Goal: Book appointment/travel/reservation

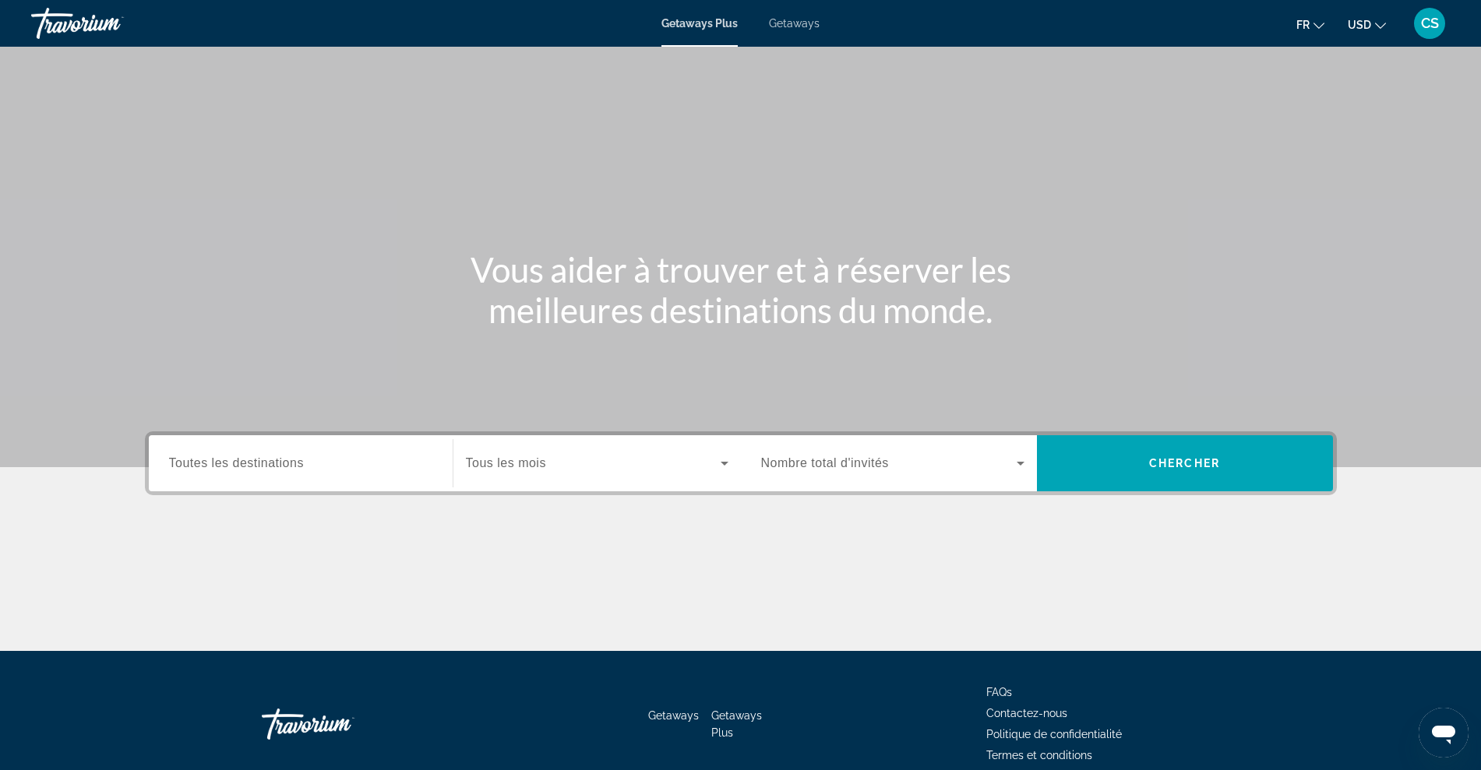
click at [788, 23] on span "Getaways" at bounding box center [794, 23] width 51 height 12
click at [301, 476] on div "Search widget" at bounding box center [300, 464] width 263 height 44
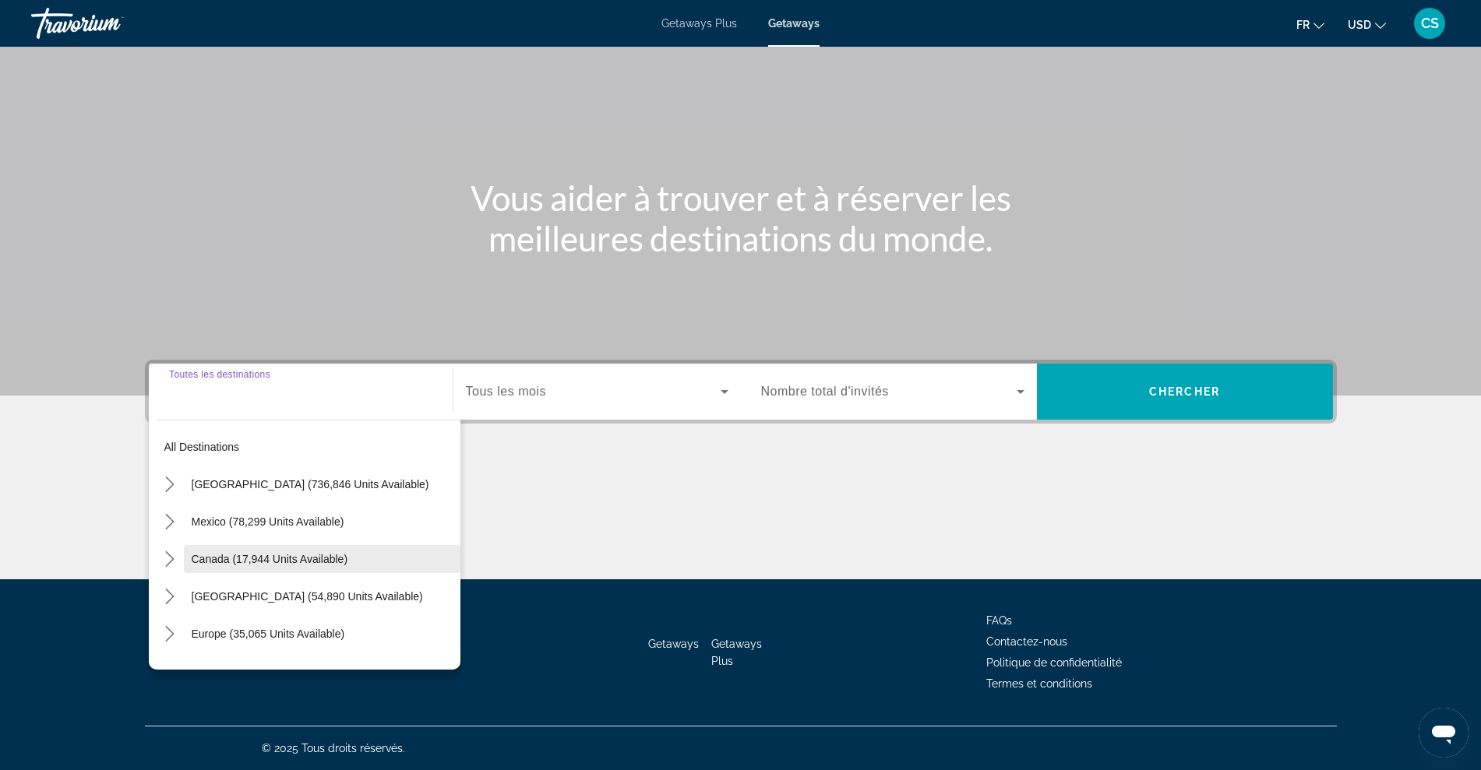
scroll to position [97, 0]
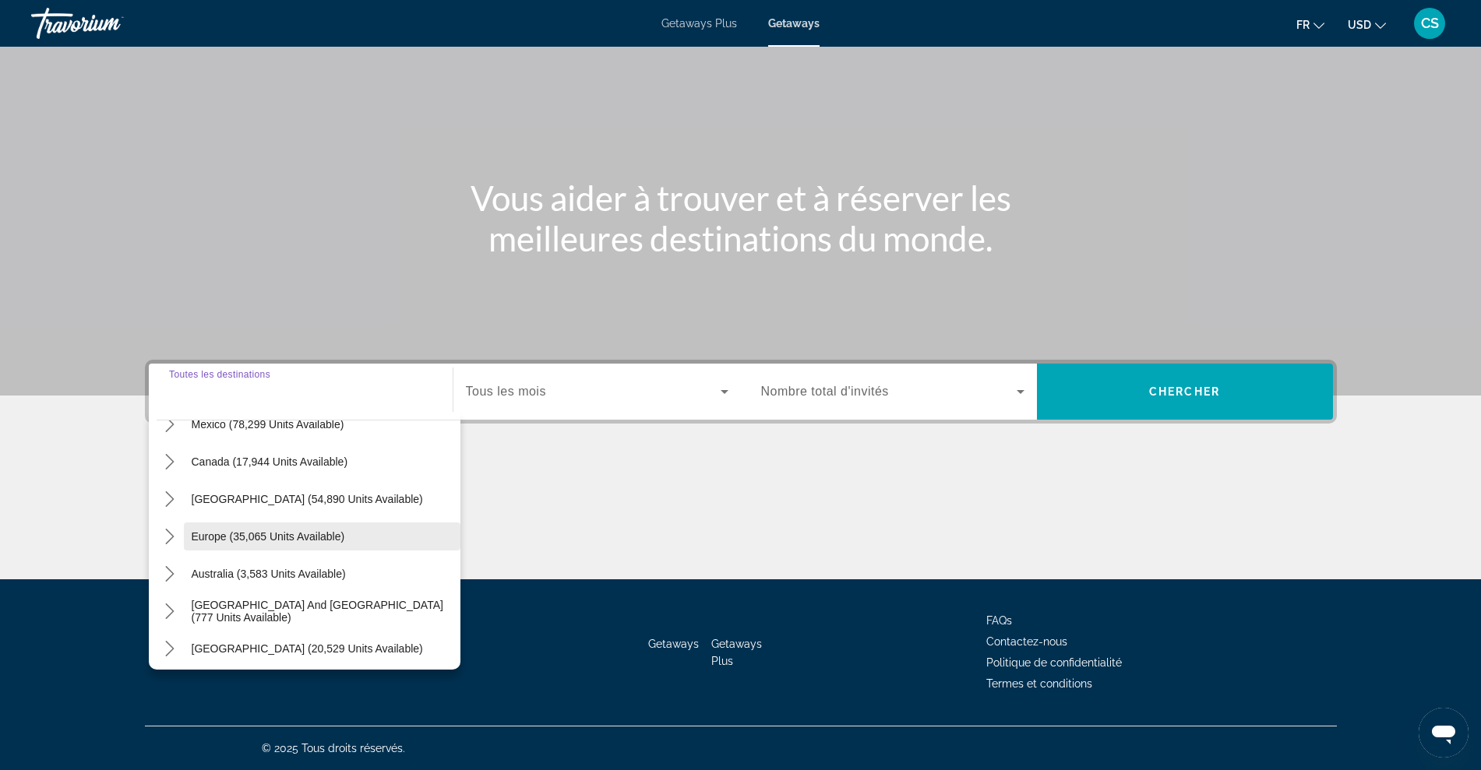
click at [269, 531] on span "Europe (35,065 units available)" at bounding box center [268, 537] width 153 height 12
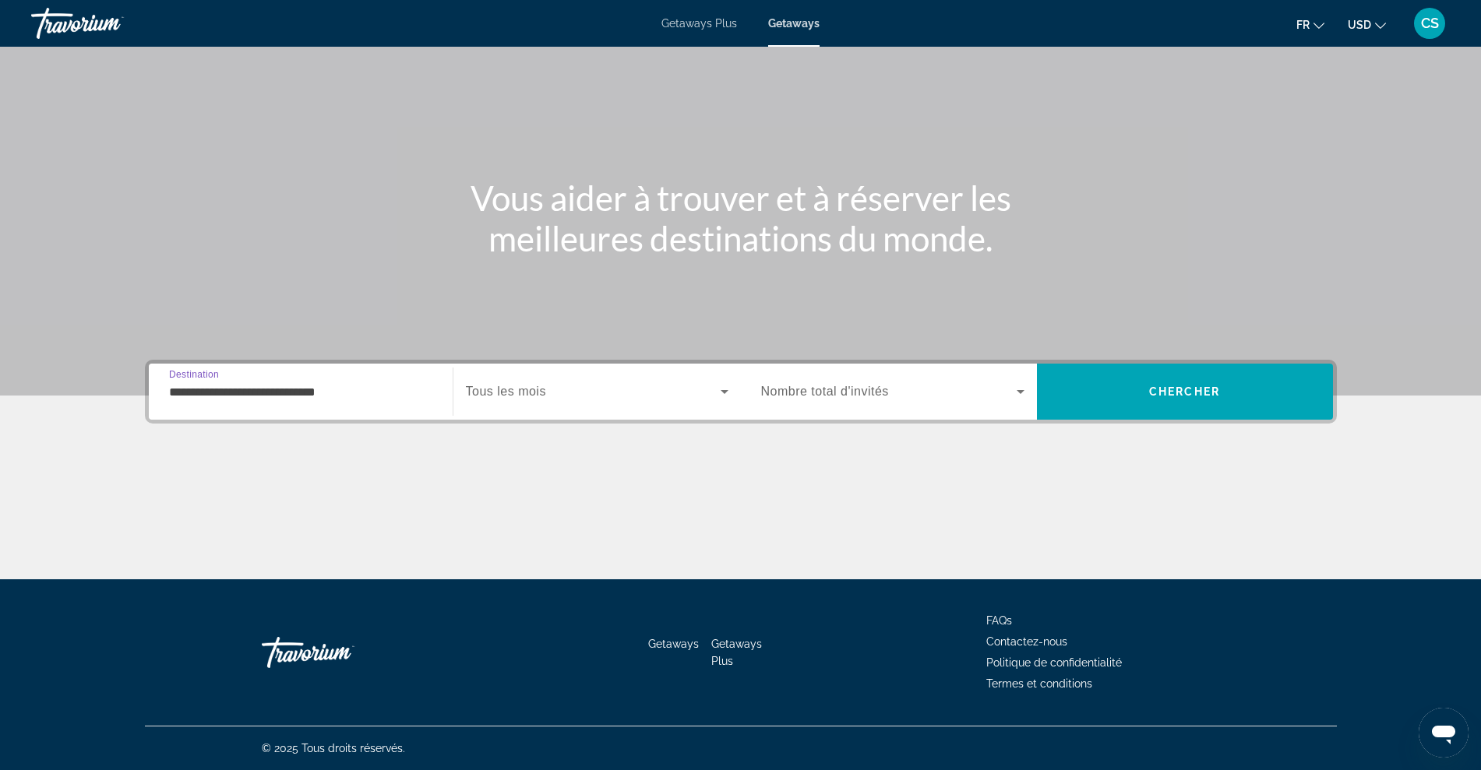
click at [218, 390] on input "**********" at bounding box center [300, 392] width 263 height 19
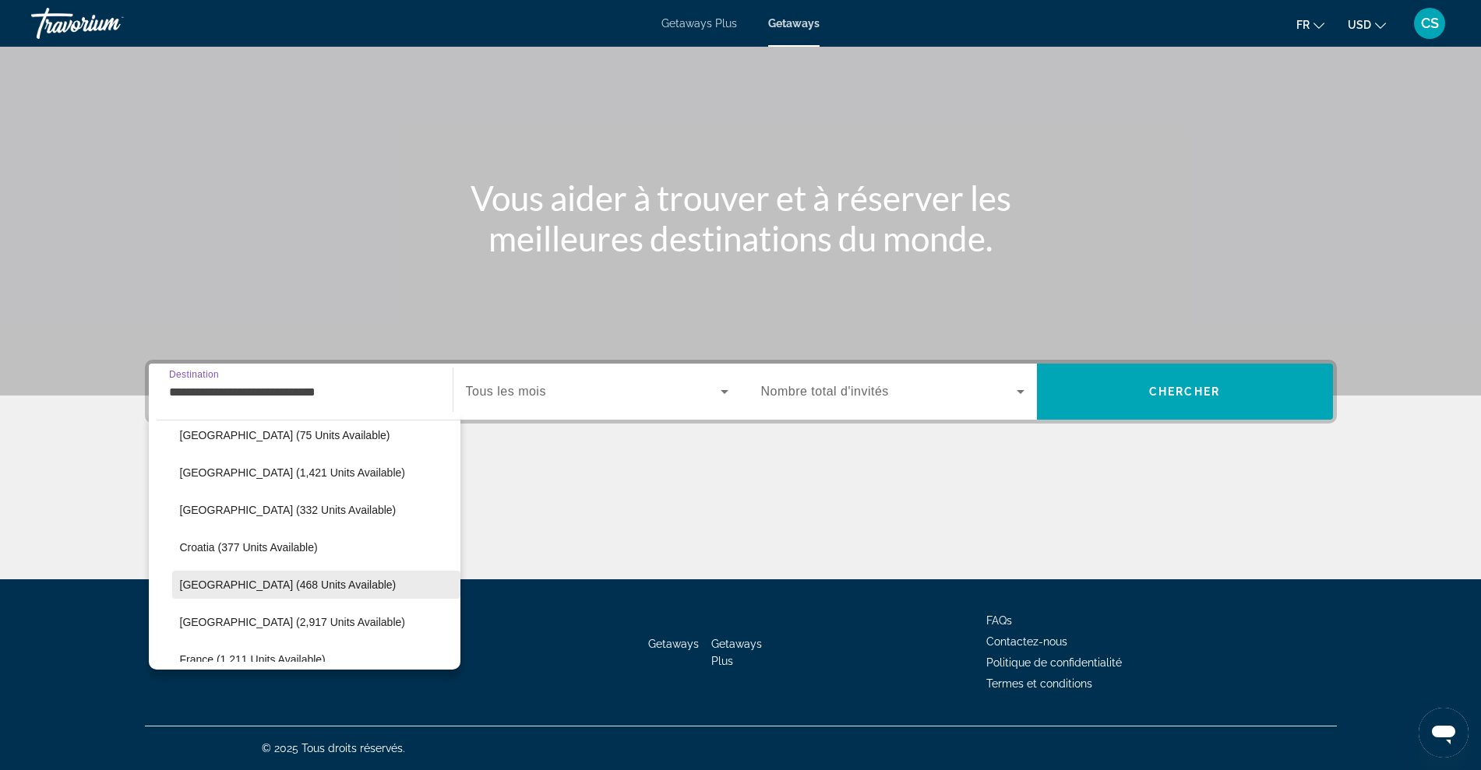
scroll to position [190, 0]
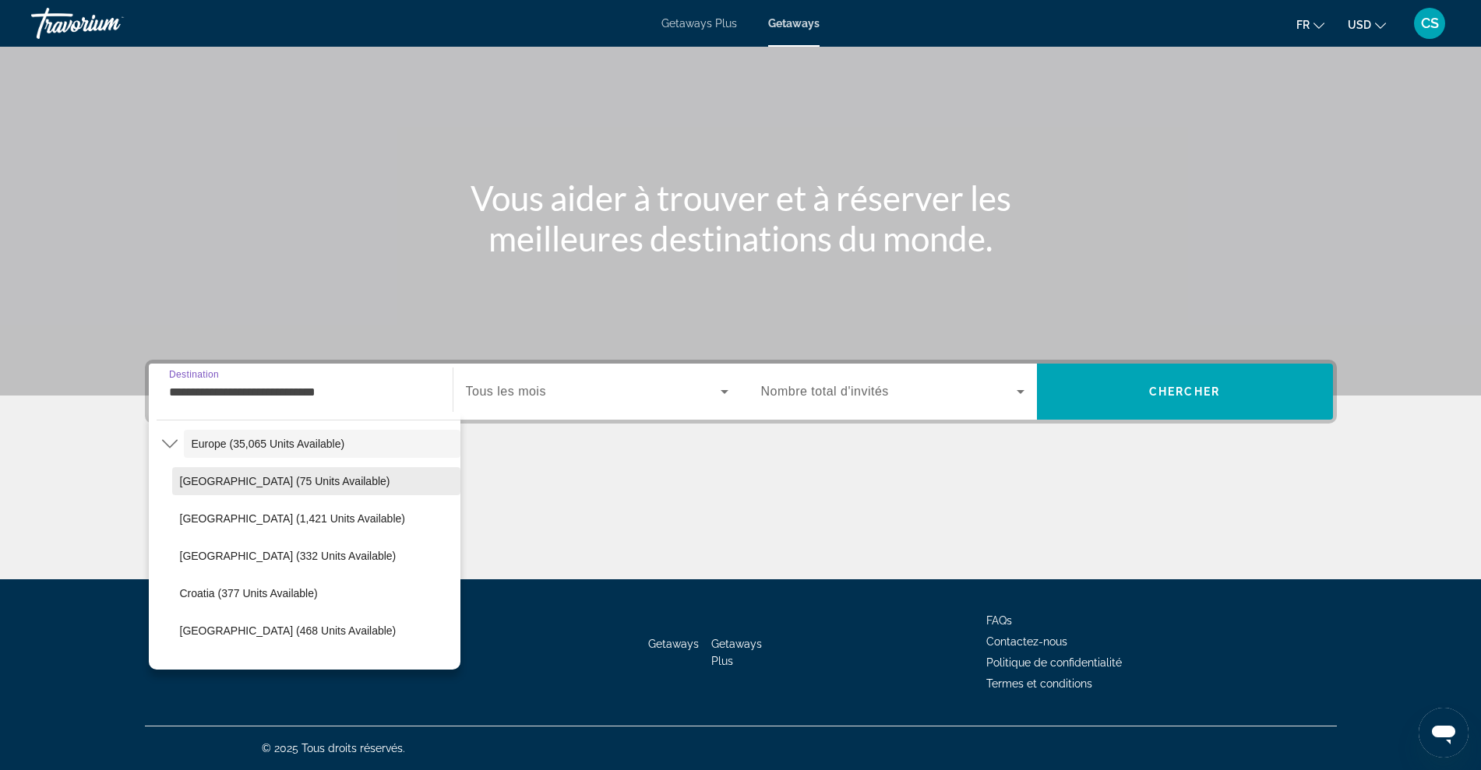
click at [216, 479] on span "[GEOGRAPHIC_DATA] (75 units available)" at bounding box center [285, 481] width 210 height 12
type input "**********"
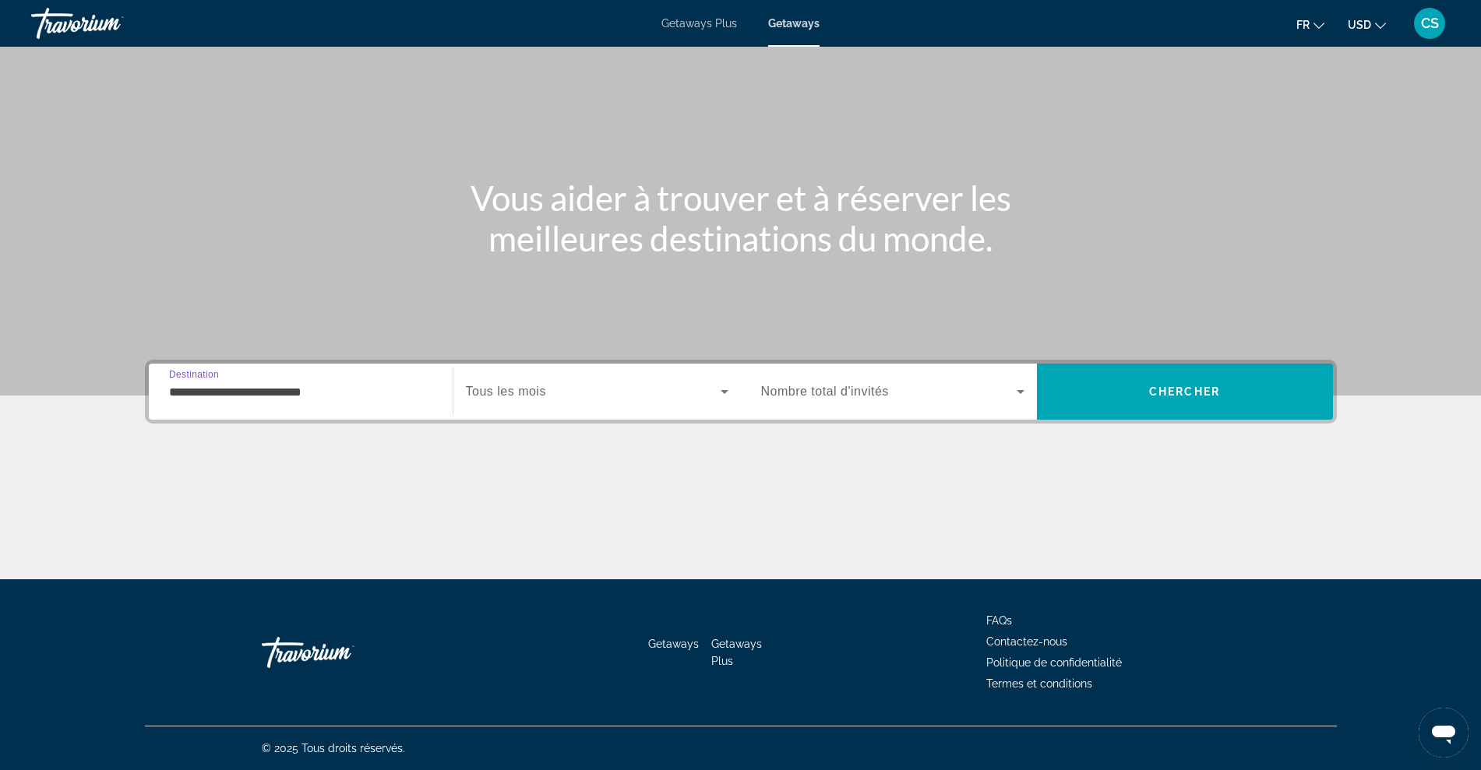
click at [798, 385] on span "Nombre total d'invités" at bounding box center [825, 391] width 128 height 13
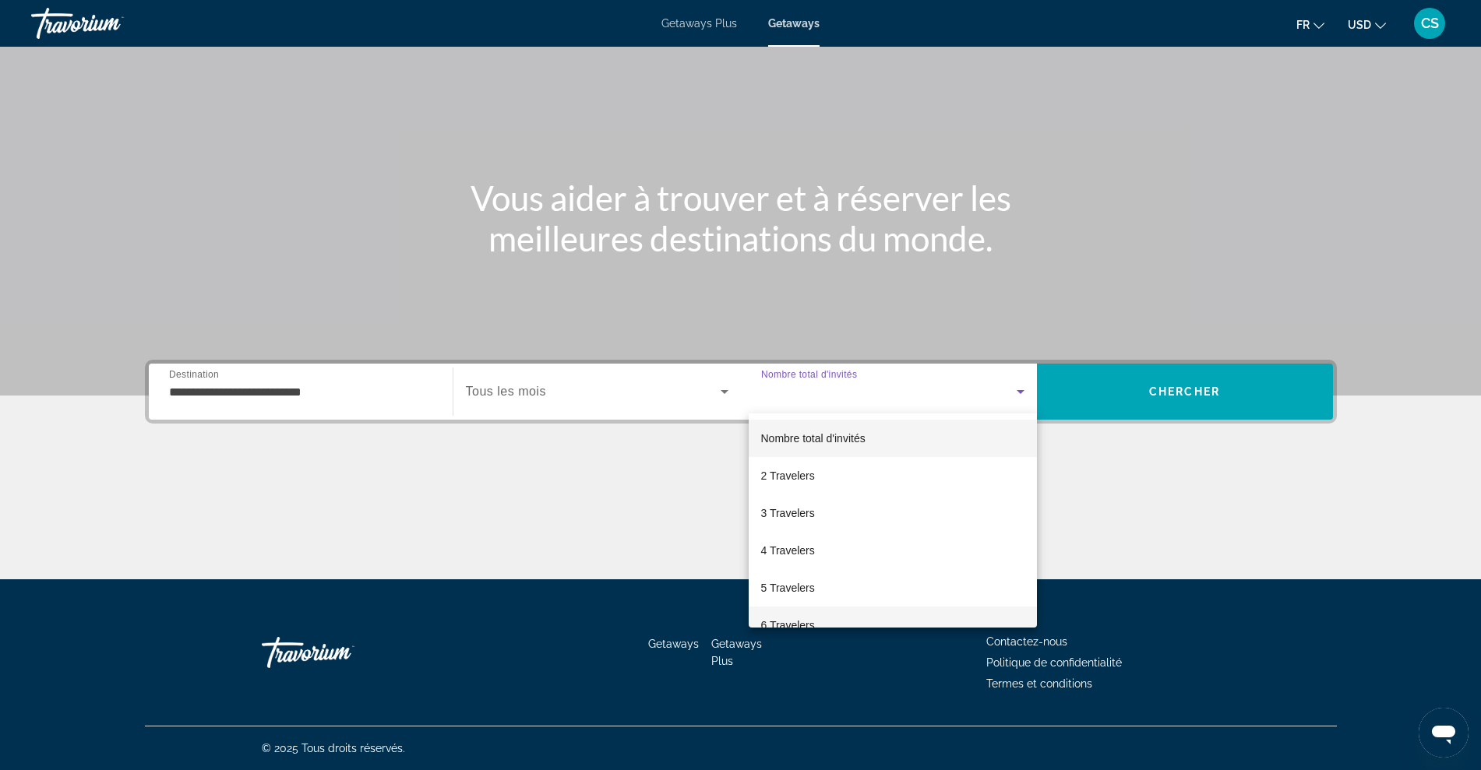
click at [796, 616] on span "6 Travelers" at bounding box center [788, 625] width 54 height 19
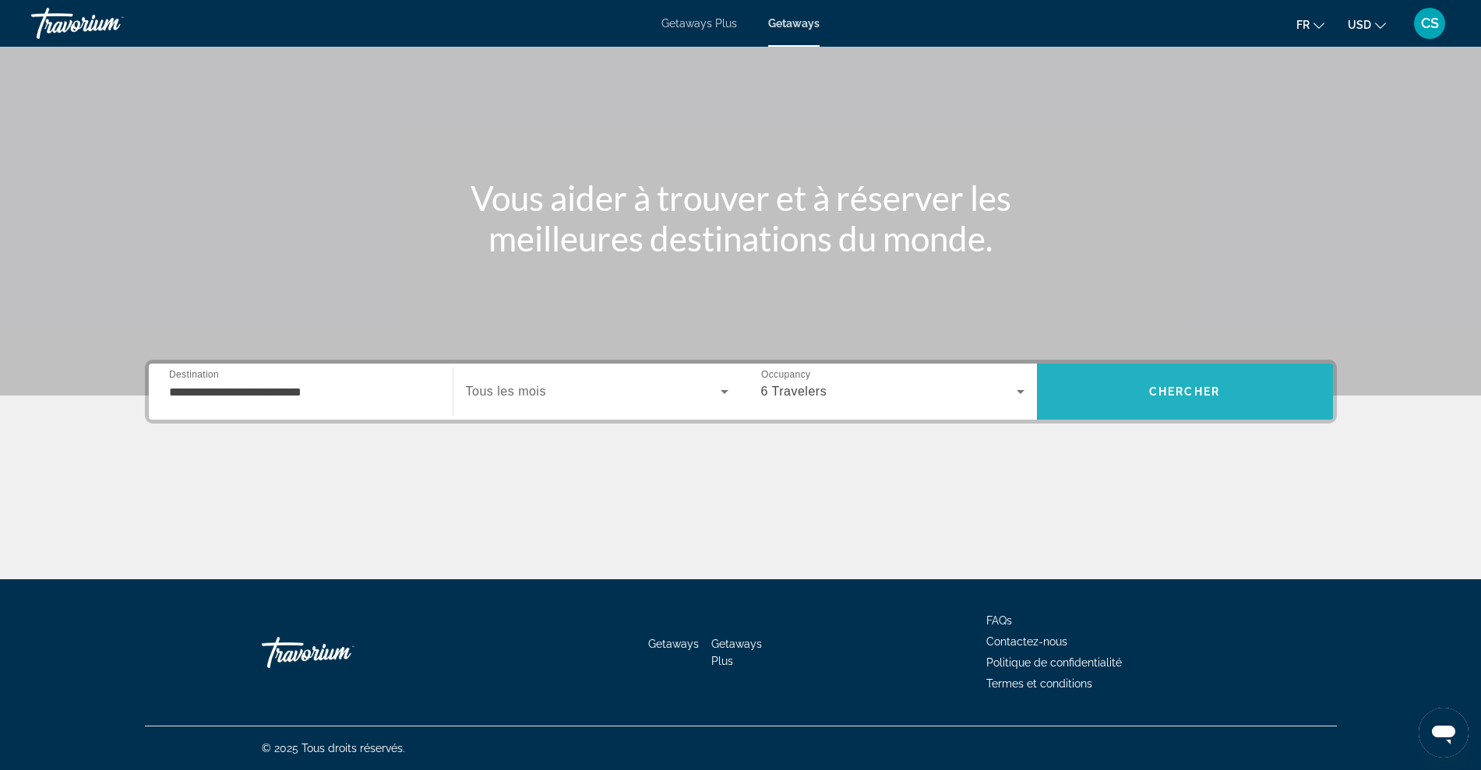
click at [1165, 392] on span "Chercher" at bounding box center [1184, 392] width 71 height 12
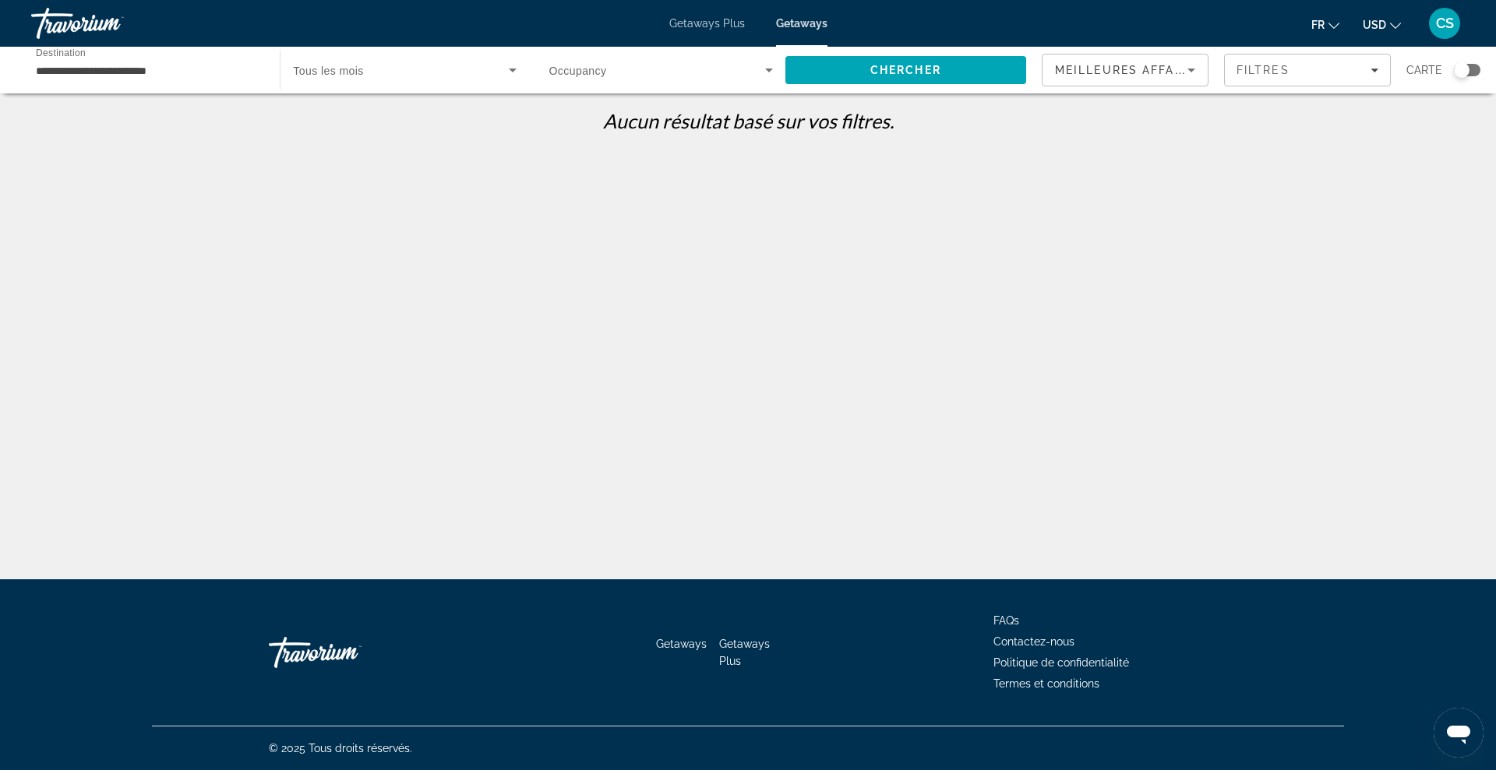
click at [212, 66] on input "**********" at bounding box center [148, 71] width 224 height 19
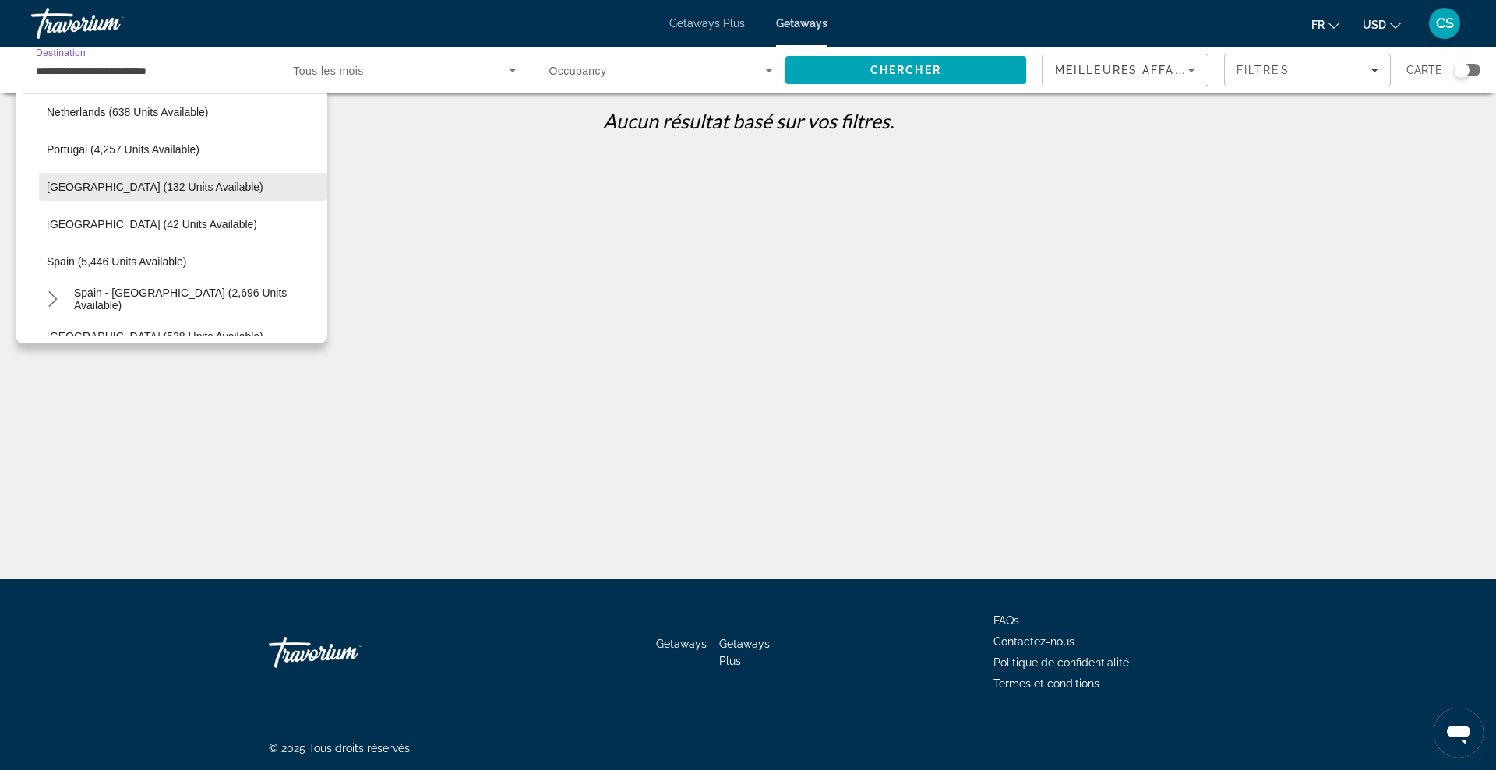
scroll to position [714, 0]
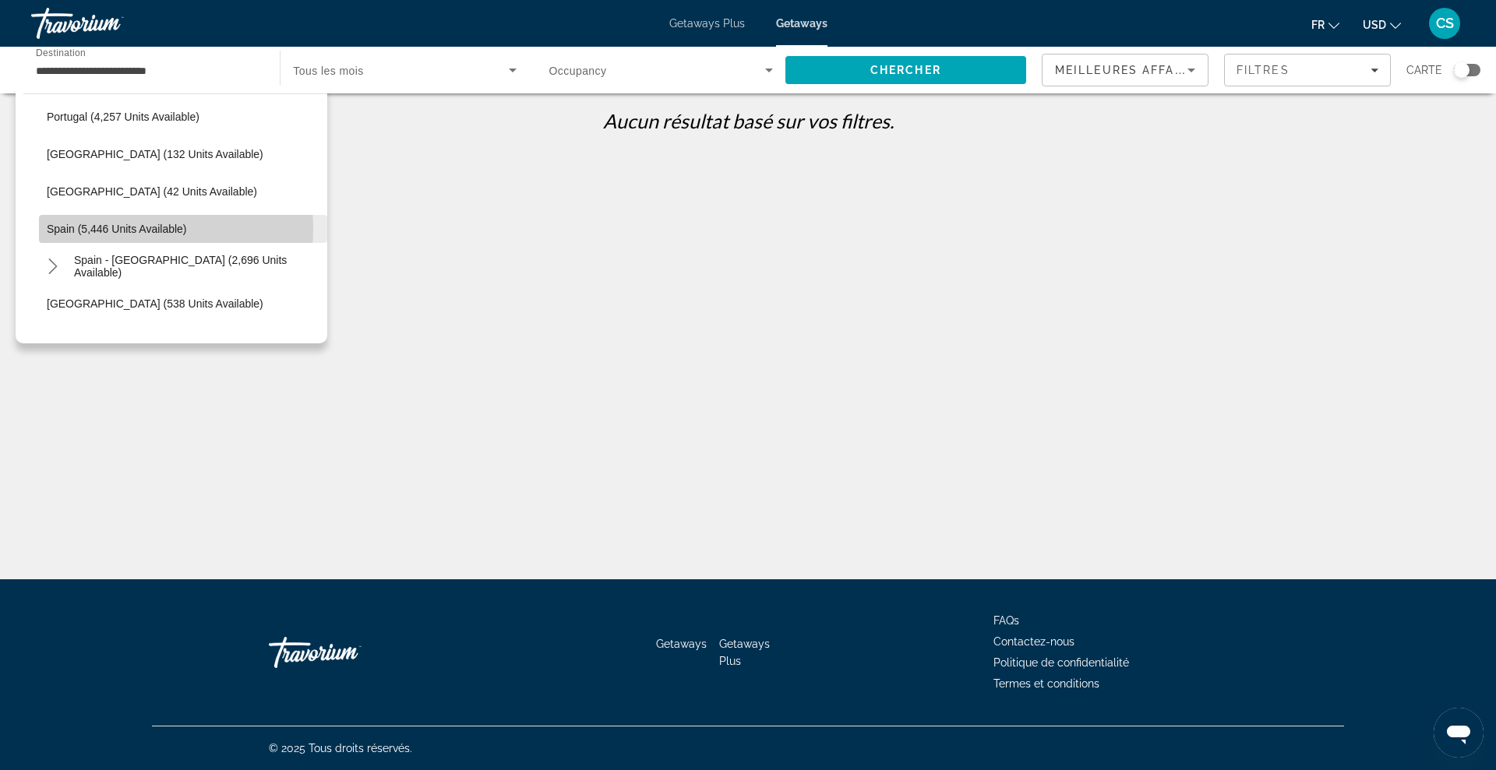
click at [130, 229] on span "Spain (5,446 units available)" at bounding box center [117, 229] width 140 height 12
type input "**********"
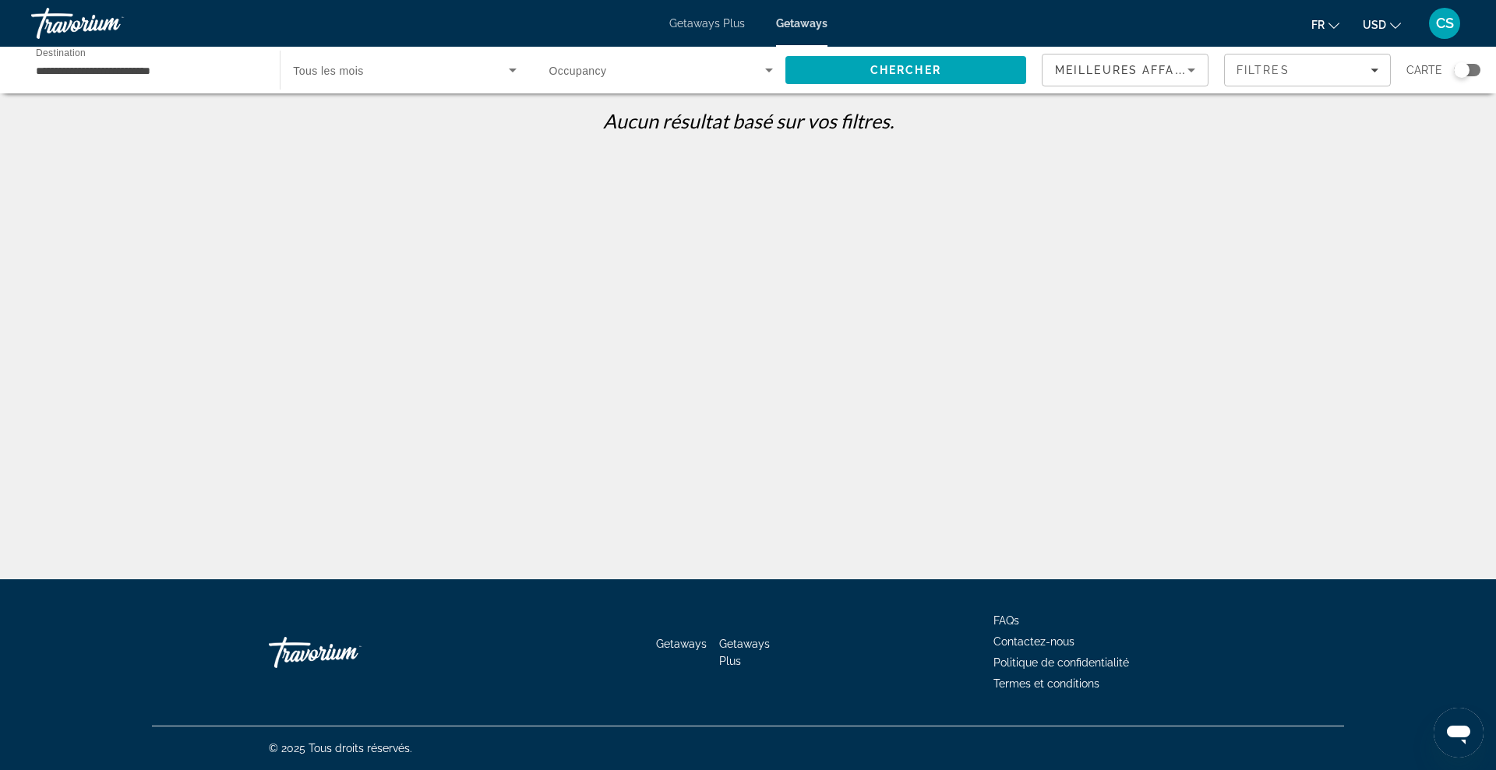
click at [679, 58] on div "Search widget" at bounding box center [661, 70] width 224 height 44
click at [759, 62] on div at bounding box center [748, 385] width 1496 height 770
click at [626, 72] on span "Search widget" at bounding box center [657, 70] width 216 height 19
click at [175, 69] on input "**********" at bounding box center [148, 71] width 224 height 19
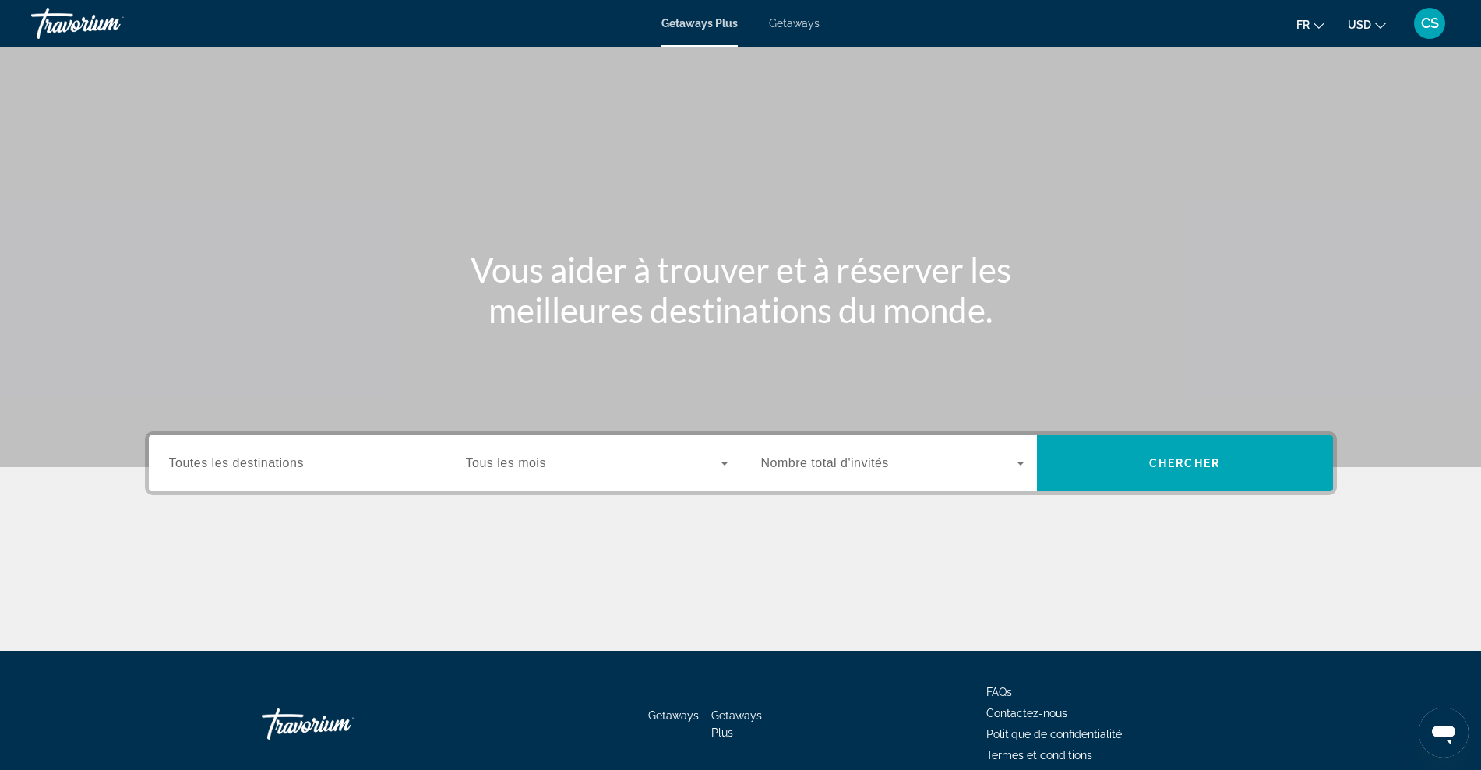
click at [797, 18] on span "Getaways" at bounding box center [794, 23] width 51 height 12
click at [312, 472] on input "Destination Toutes les destinations" at bounding box center [300, 464] width 263 height 19
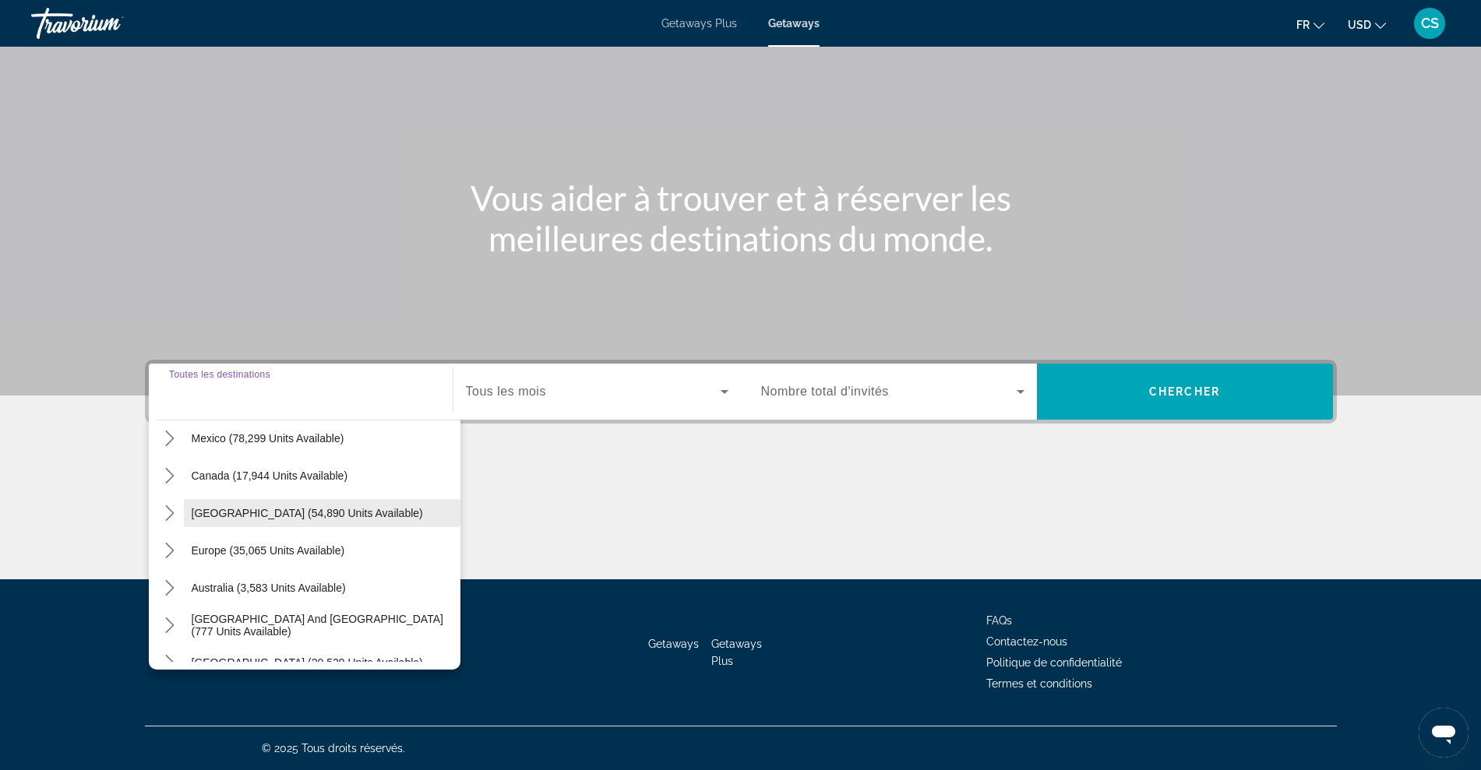
scroll to position [195, 0]
click at [167, 441] on icon "Toggle Europe (35,065 units available) submenu" at bounding box center [170, 440] width 16 height 16
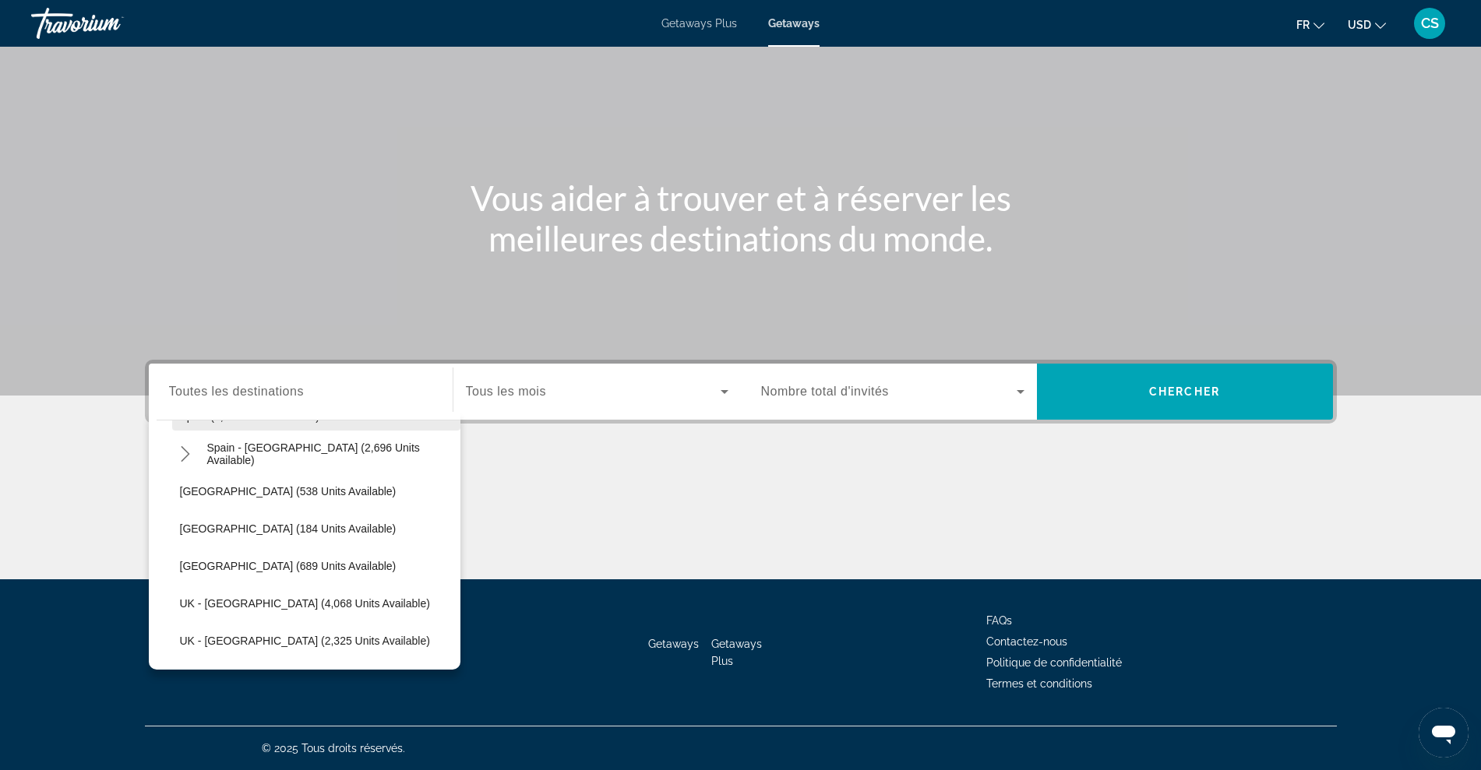
scroll to position [876, 0]
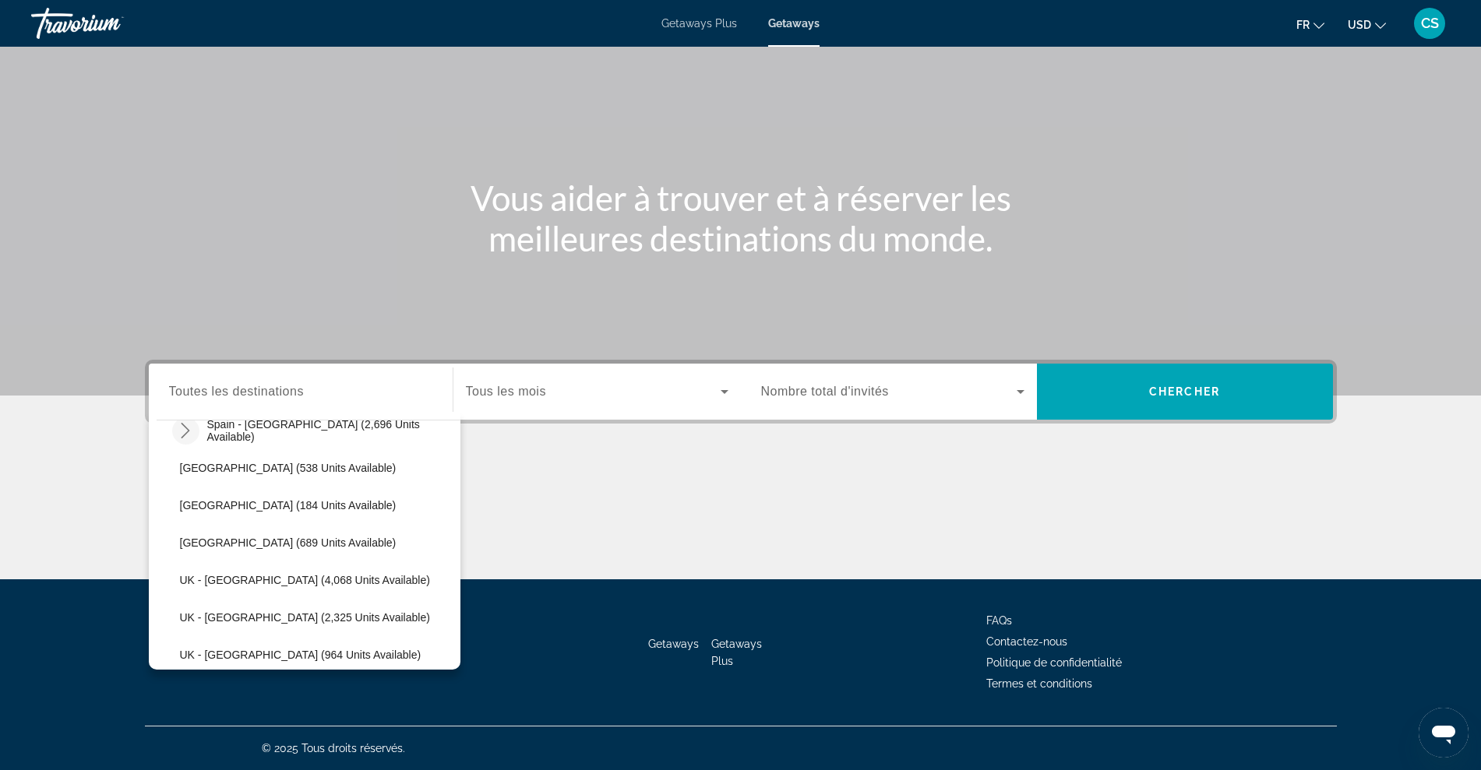
click at [178, 433] on icon "Toggle Spain - Canary Islands (2,696 units available) submenu" at bounding box center [186, 431] width 16 height 16
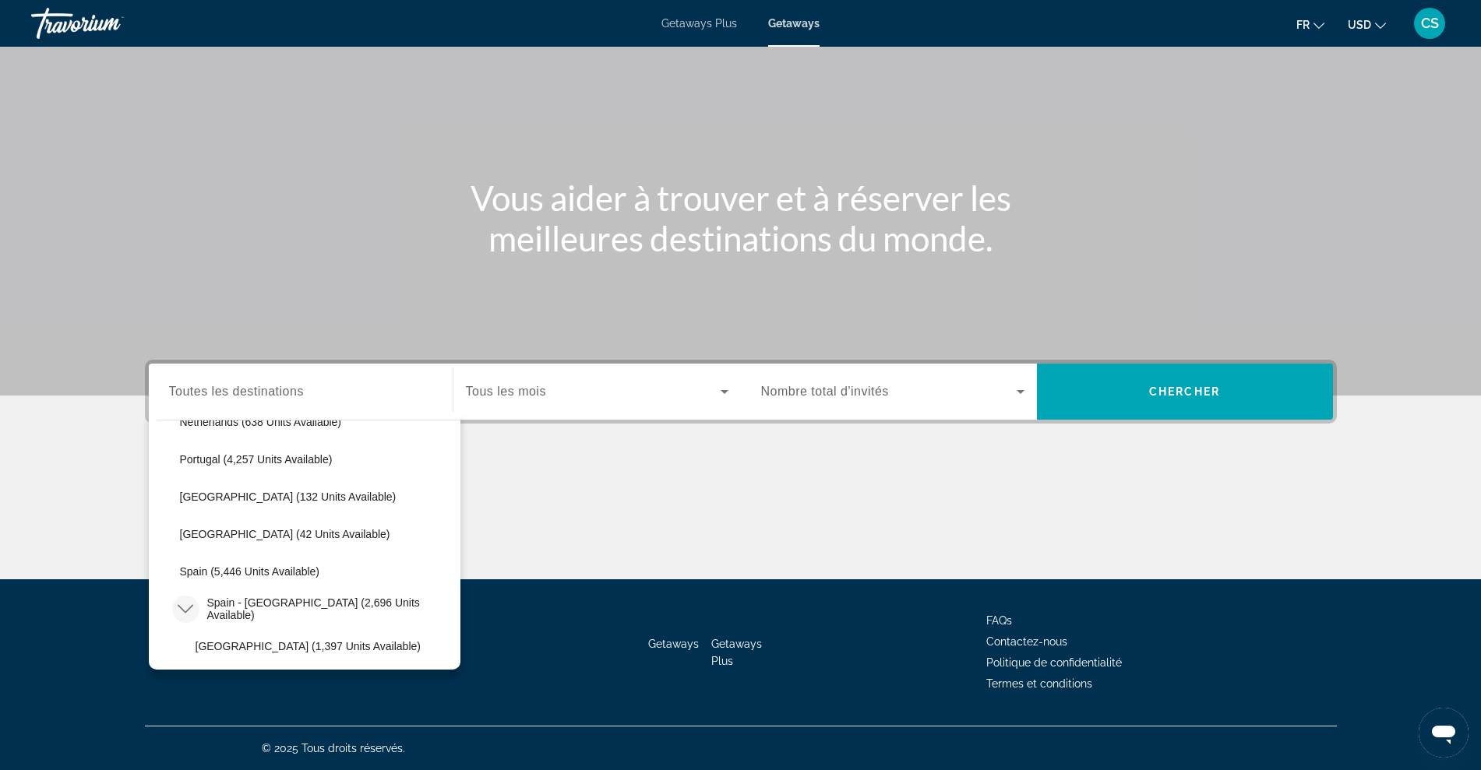
scroll to position [682, 0]
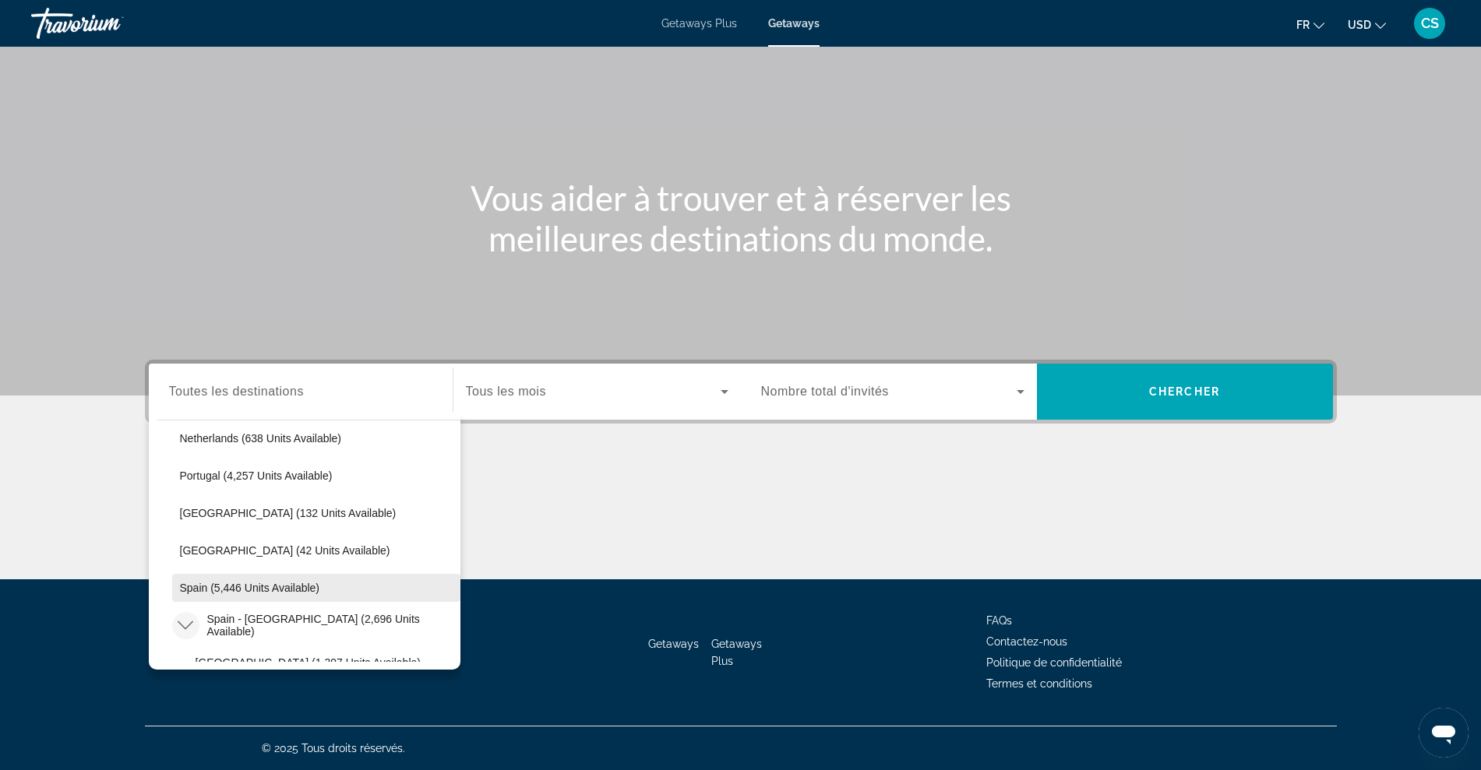
click at [284, 583] on span "Spain (5,446 units available)" at bounding box center [250, 588] width 140 height 12
type input "**********"
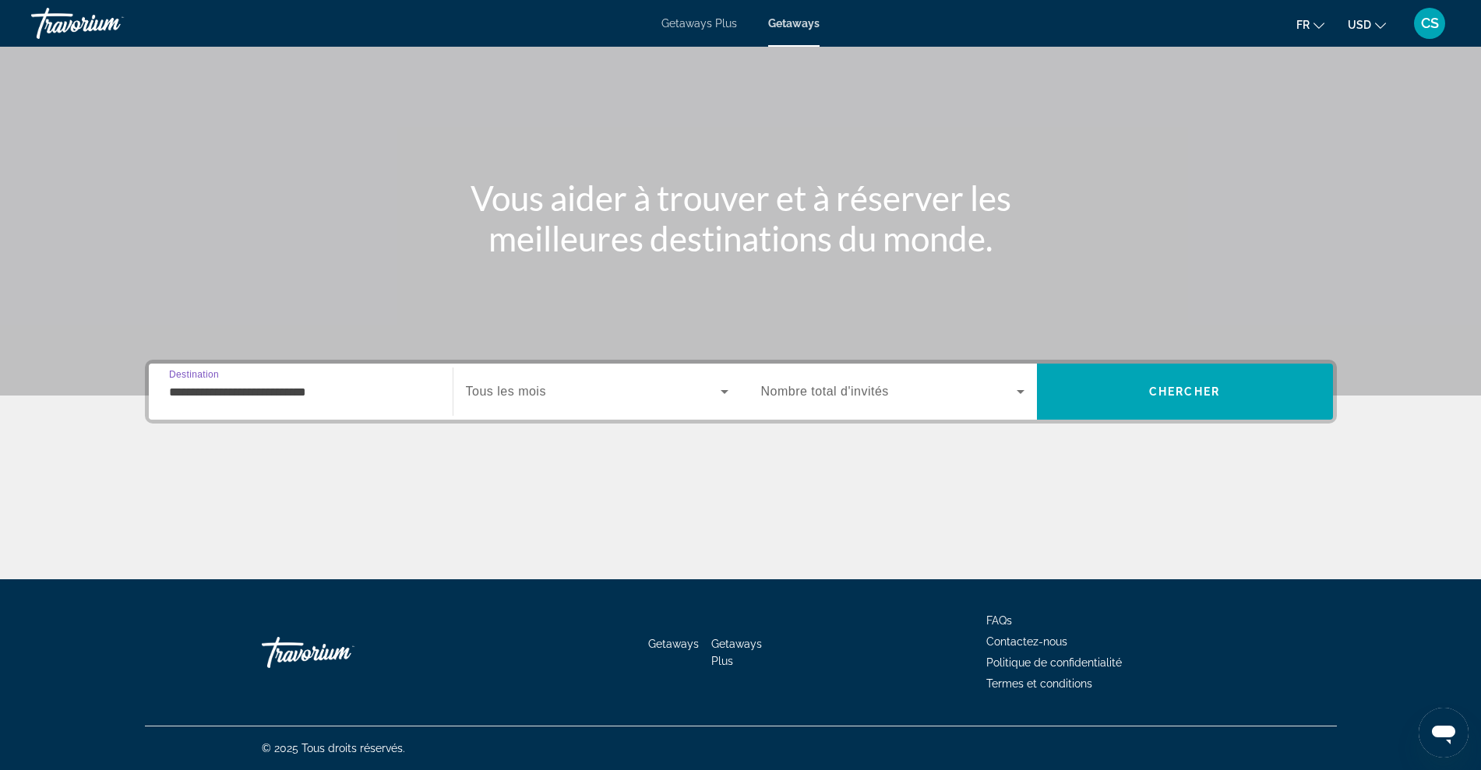
click at [911, 380] on div "Search widget" at bounding box center [892, 392] width 263 height 44
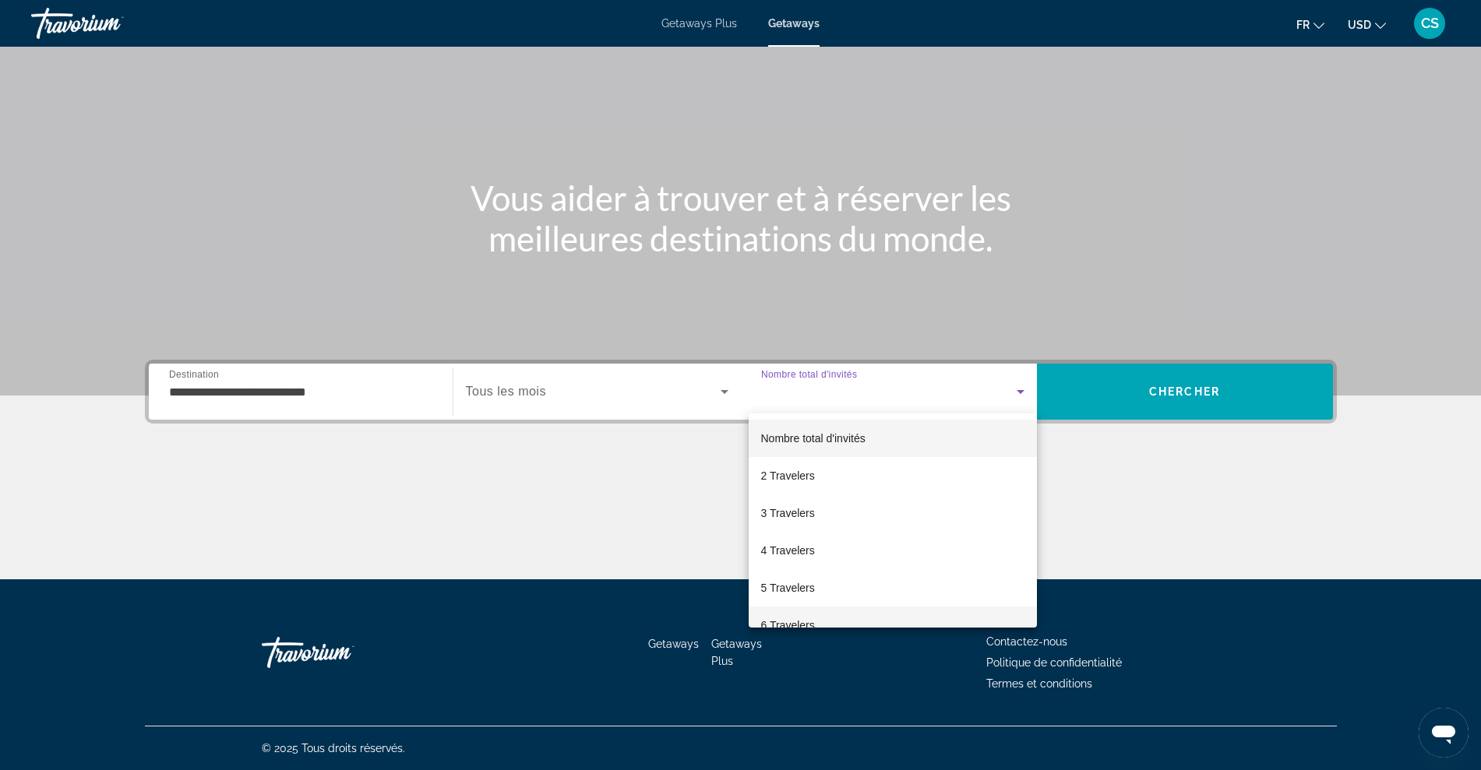
click at [834, 616] on mat-option "6 Travelers" at bounding box center [893, 625] width 288 height 37
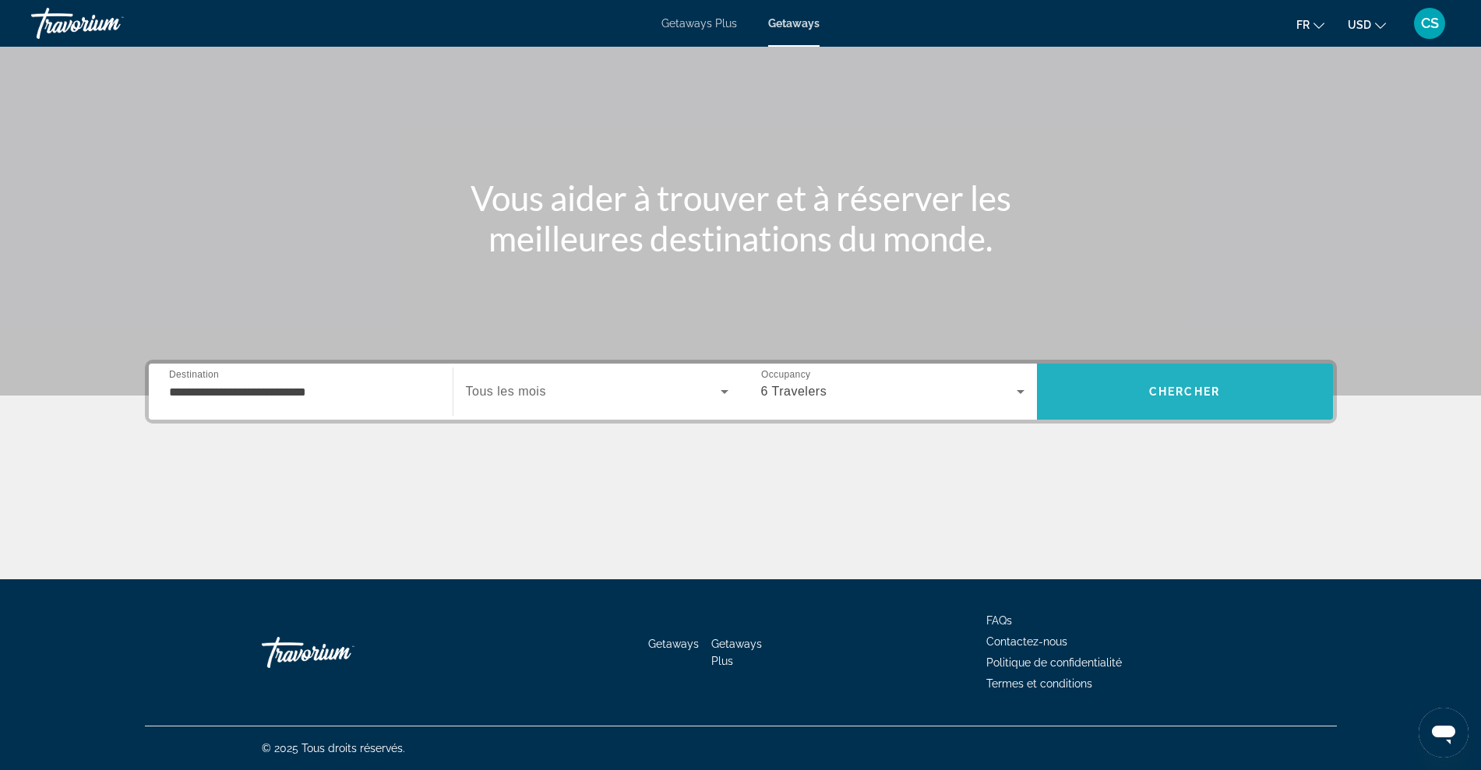
click at [1199, 397] on span "Chercher" at bounding box center [1184, 392] width 71 height 12
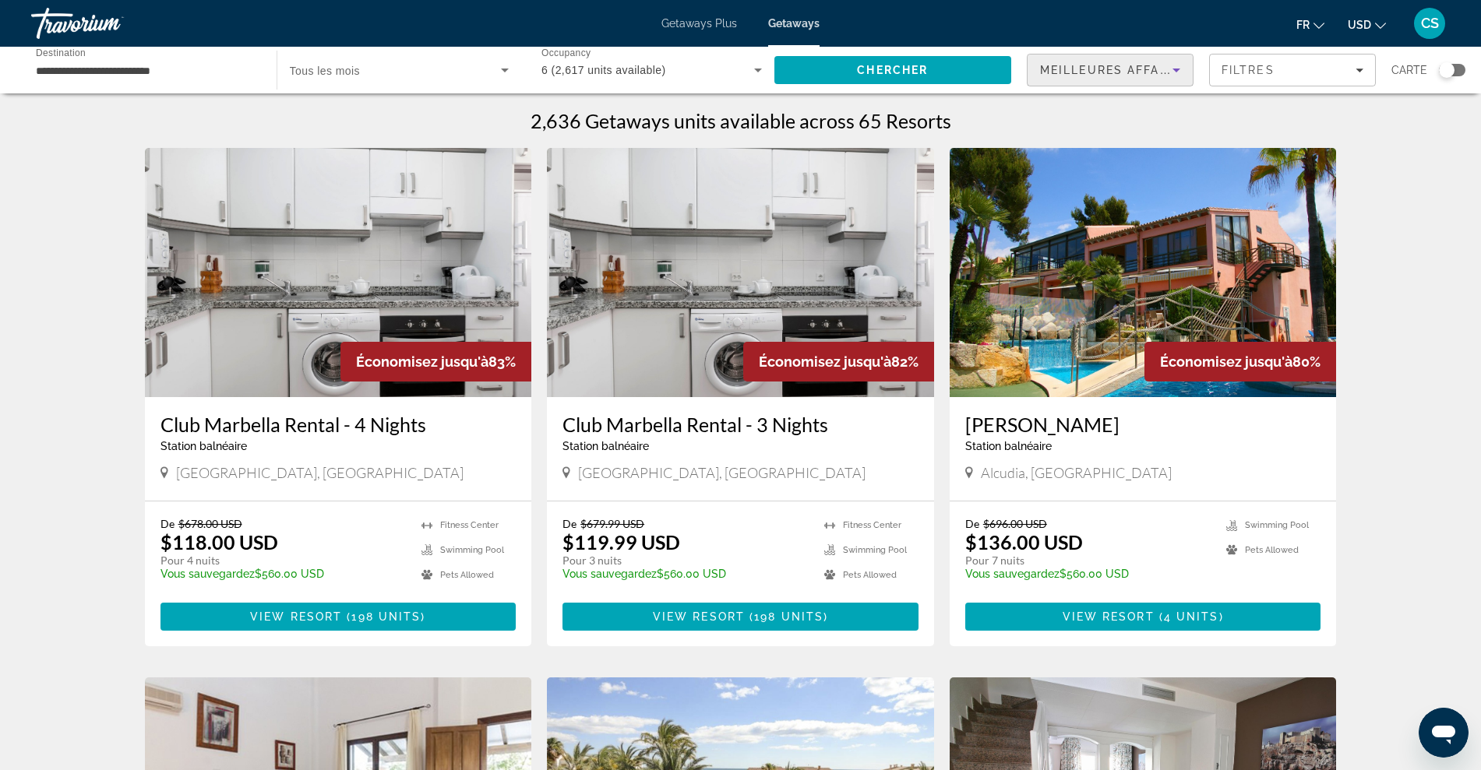
click at [1173, 72] on icon "Sort by" at bounding box center [1176, 70] width 19 height 19
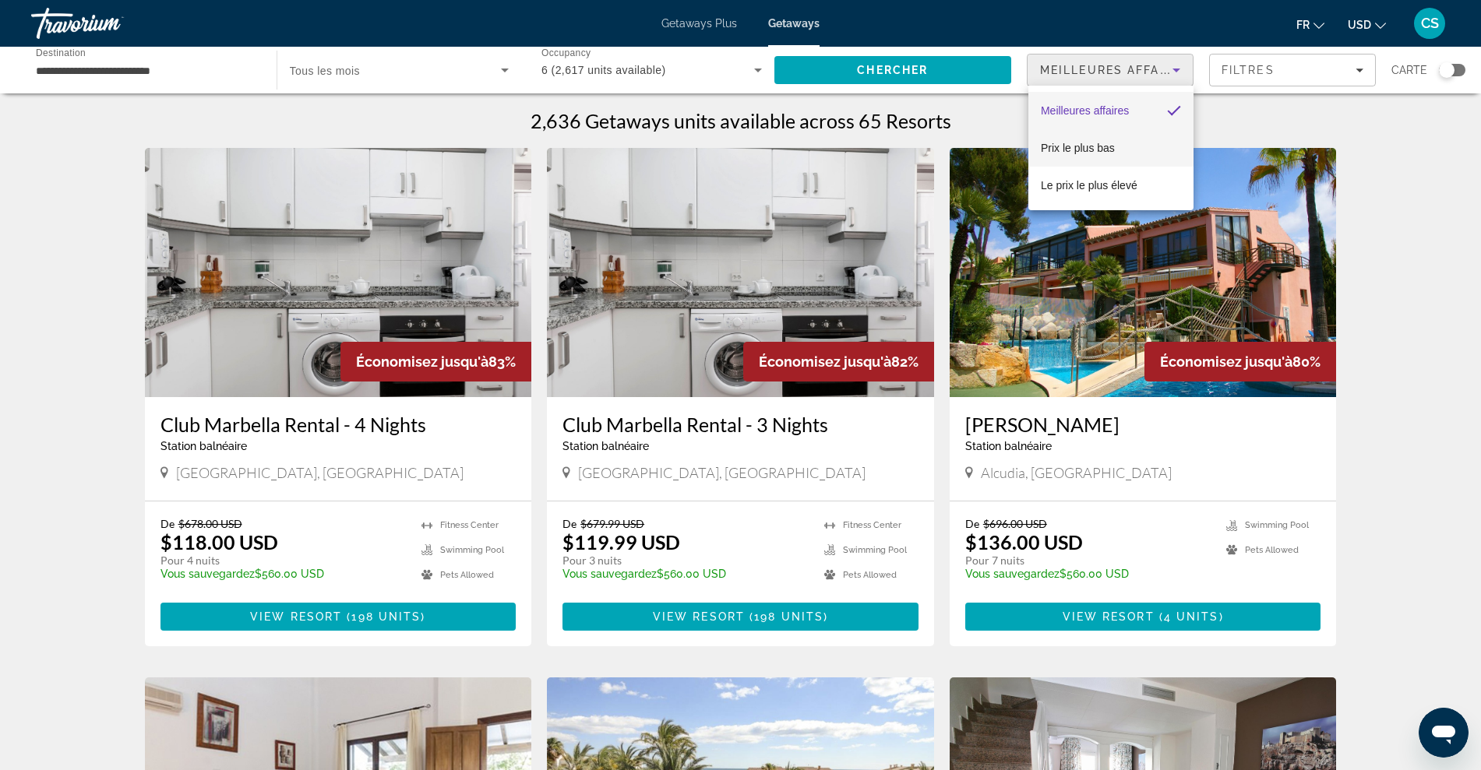
click at [1108, 154] on span "Prix ​​le plus bas" at bounding box center [1078, 148] width 74 height 19
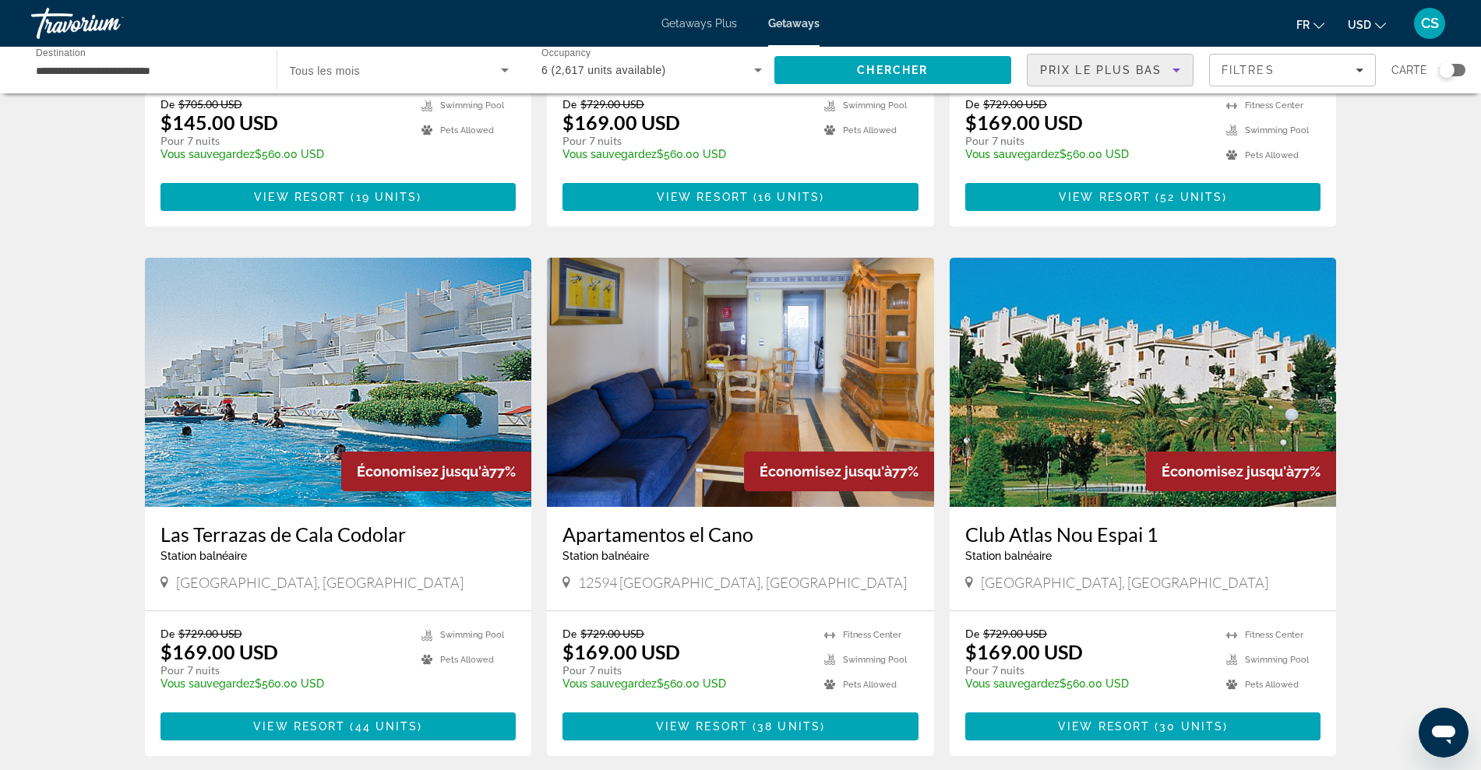
scroll to position [974, 0]
click at [348, 720] on span "Main content" at bounding box center [347, 726] width 5 height 12
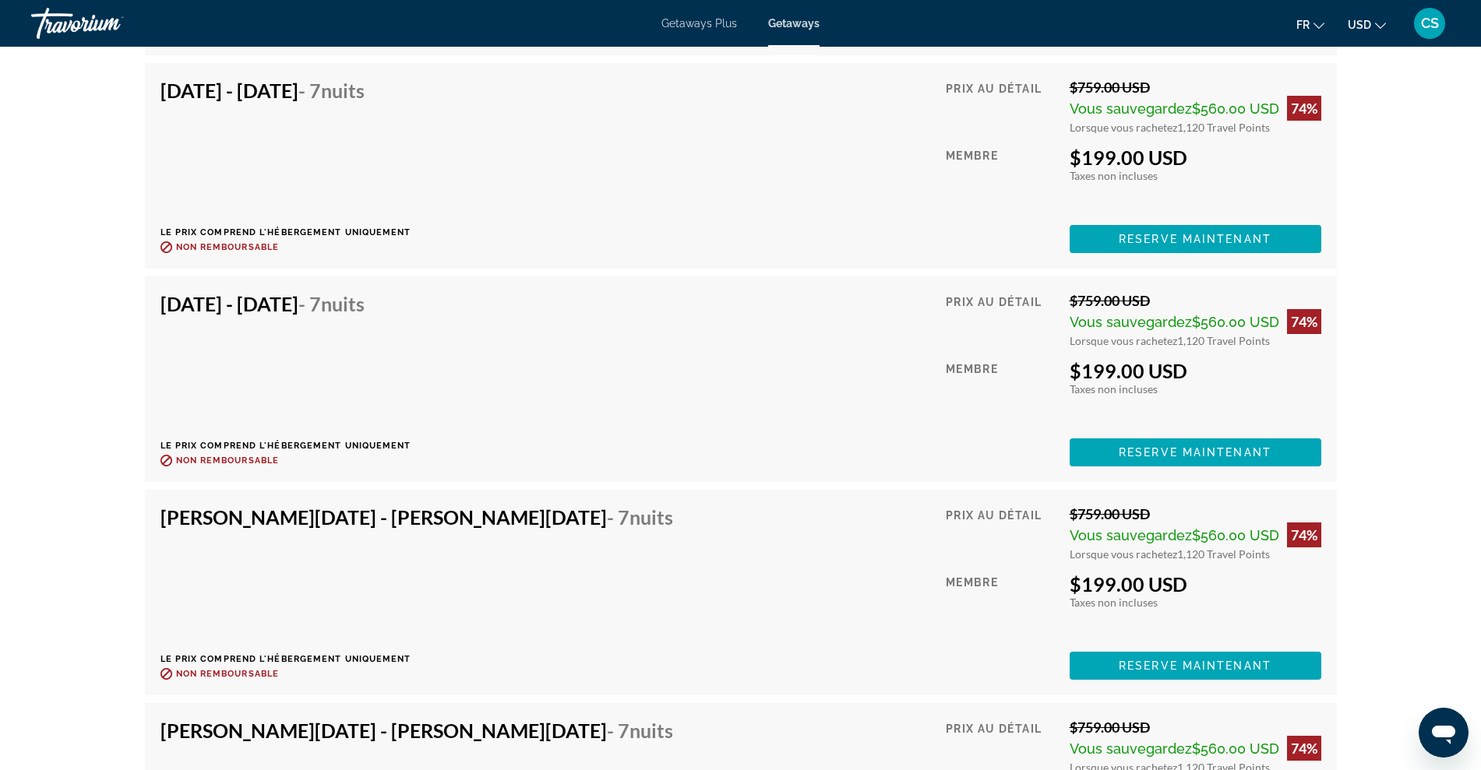
scroll to position [3720, 0]
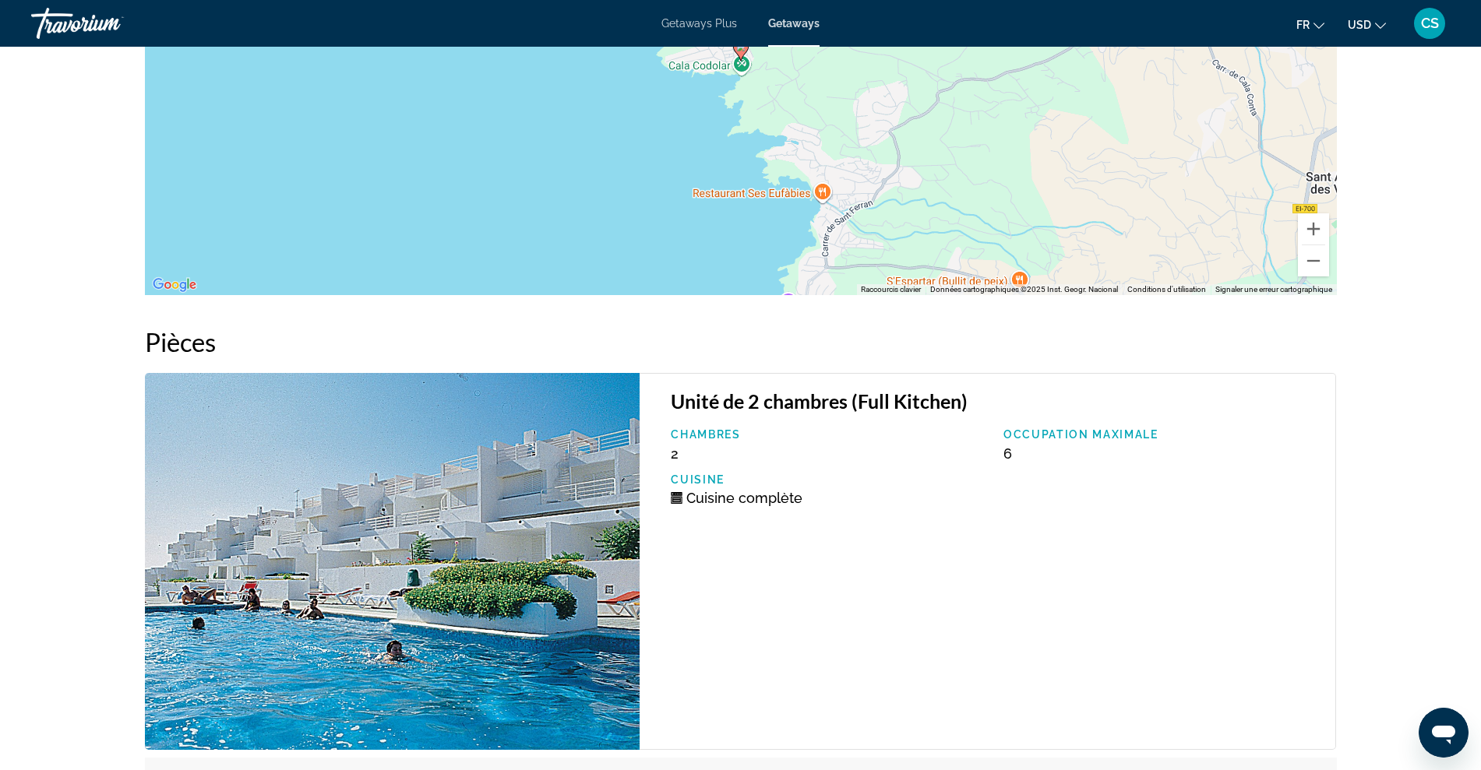
click at [319, 551] on img "Main content" at bounding box center [392, 561] width 495 height 377
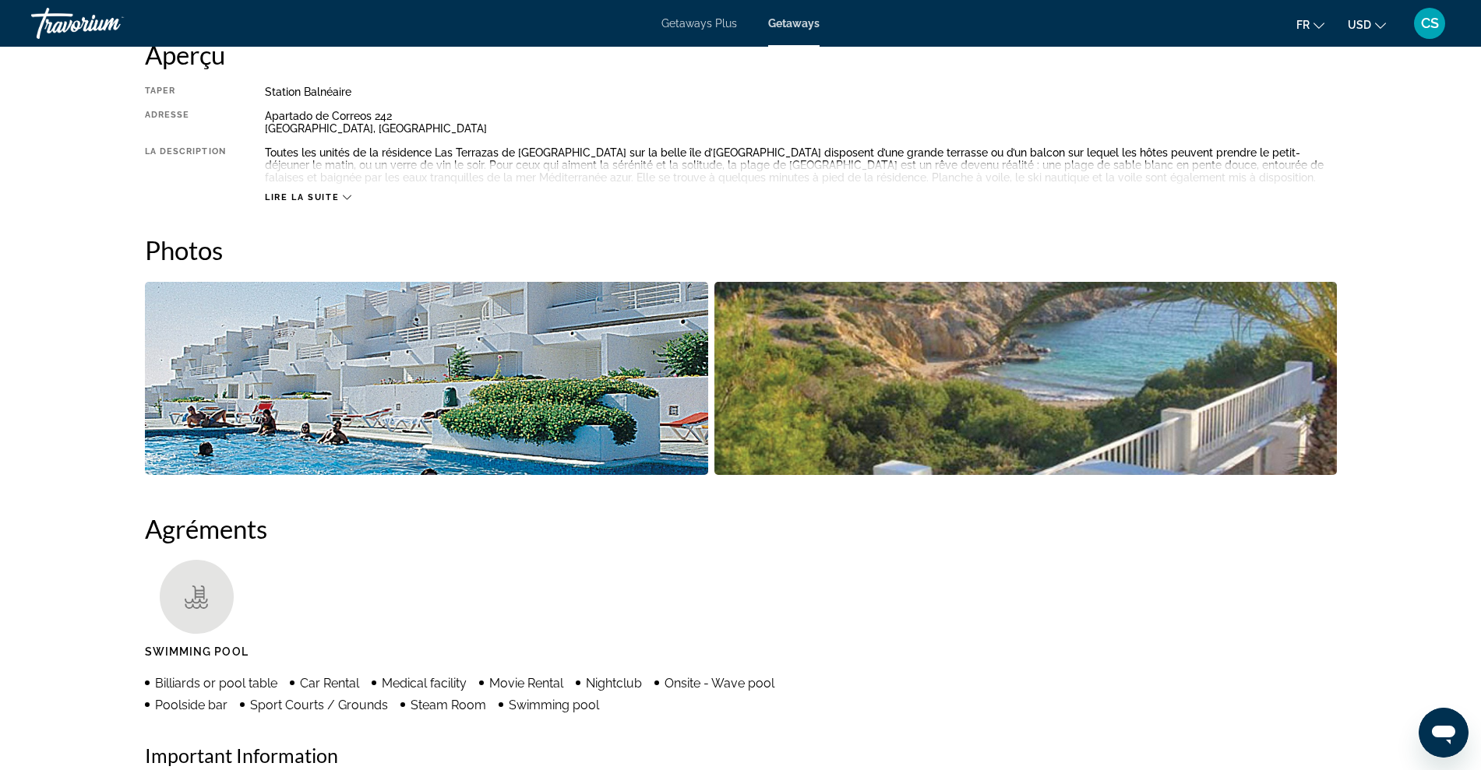
scroll to position [506, 0]
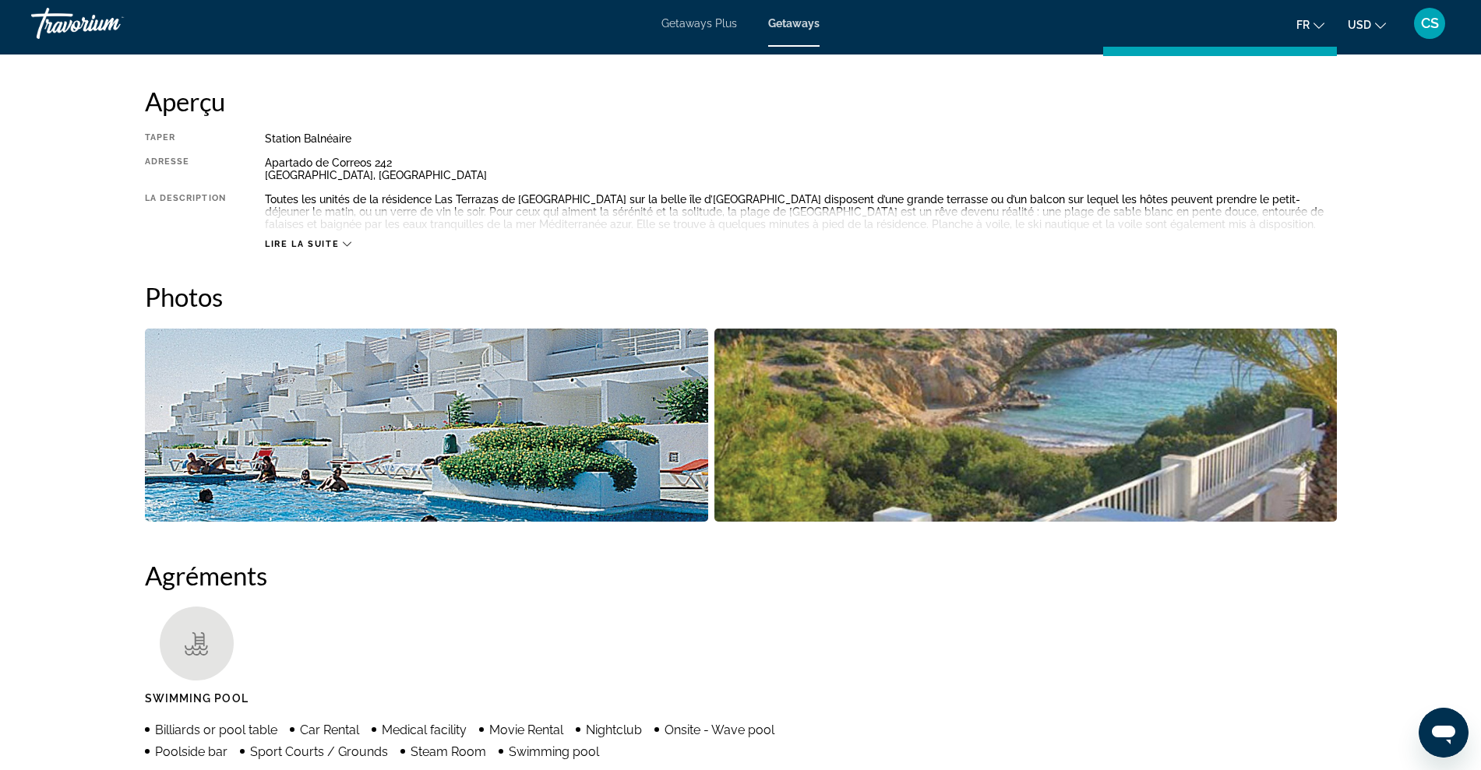
click at [447, 414] on img "Open full-screen image slider" at bounding box center [427, 425] width 564 height 193
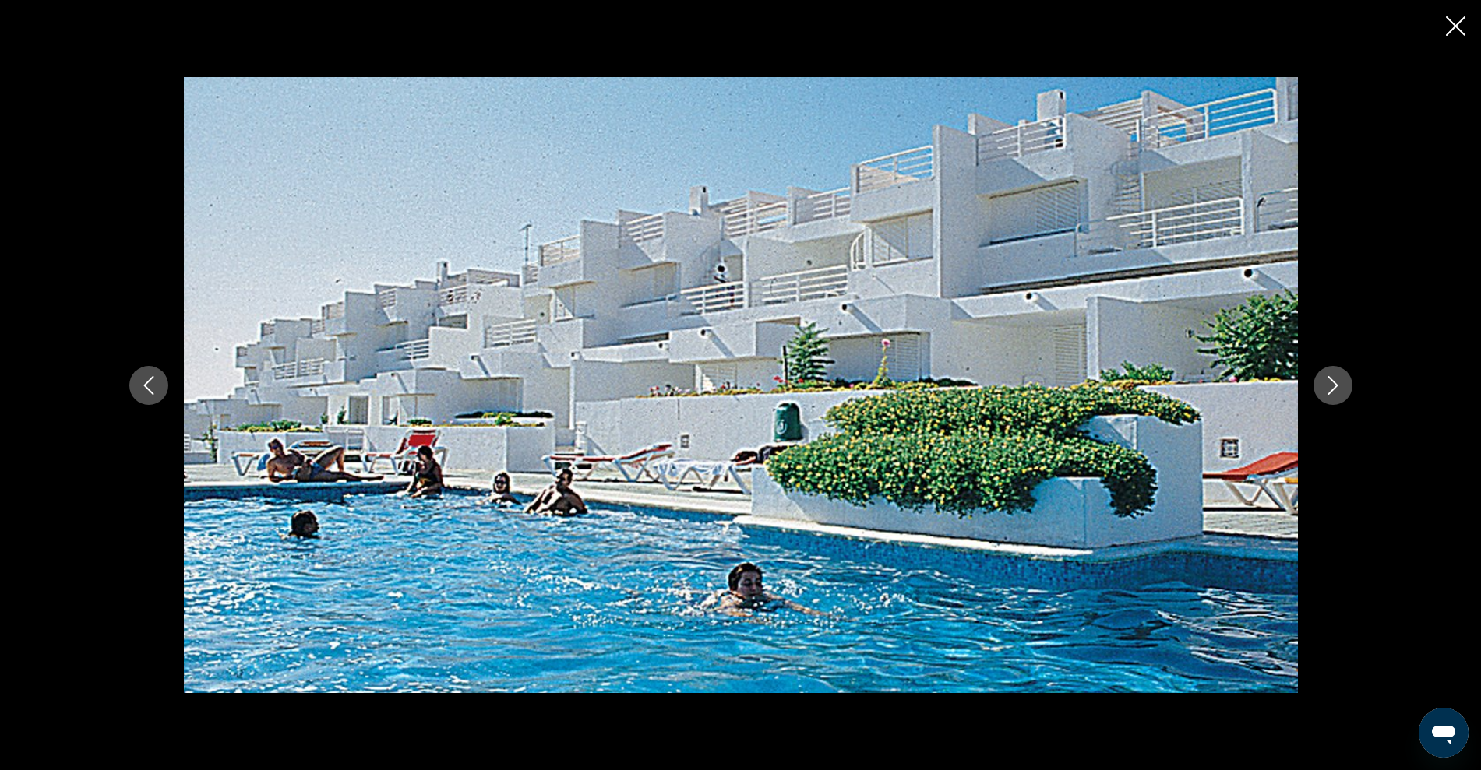
click at [1324, 381] on icon "Next image" at bounding box center [1333, 385] width 19 height 19
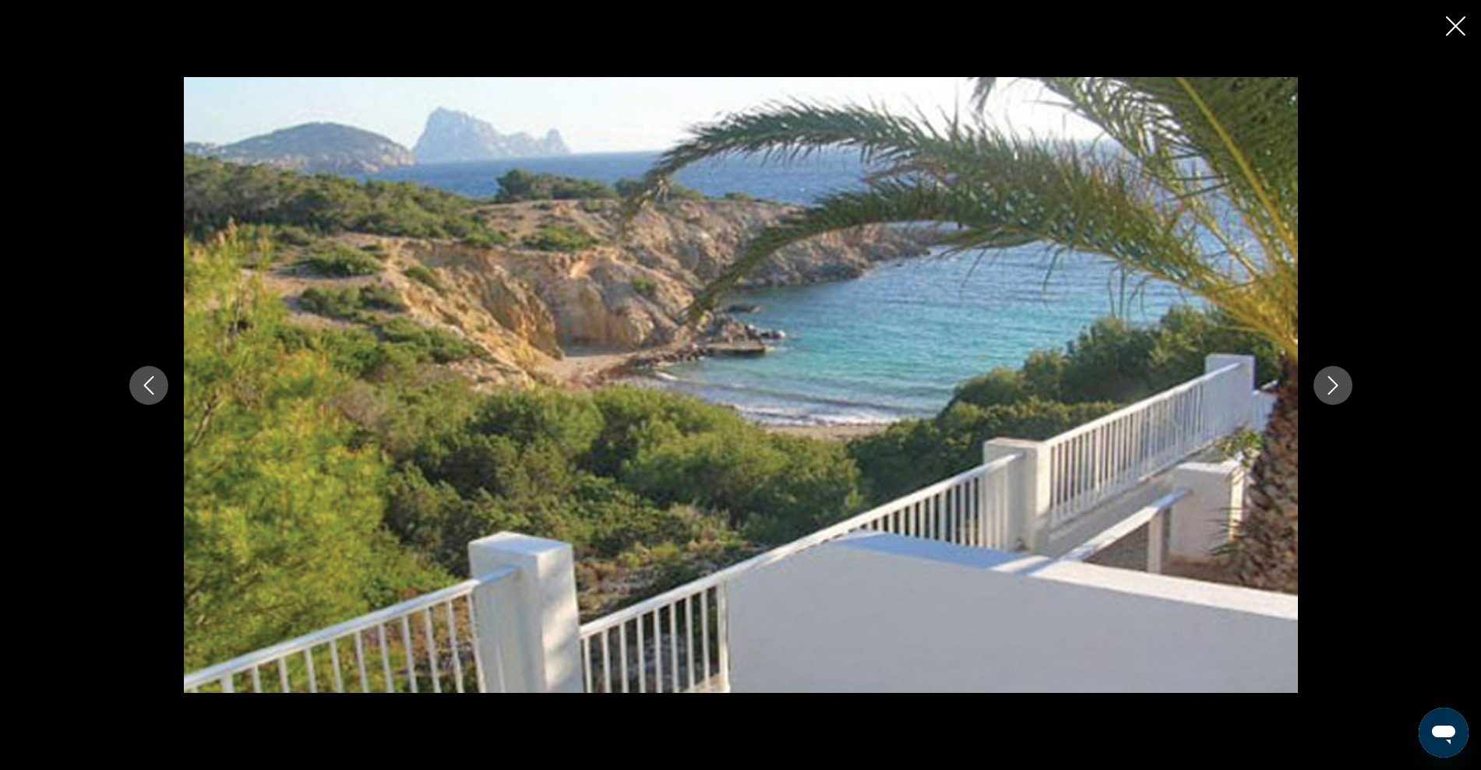
click at [1324, 381] on icon "Next image" at bounding box center [1333, 385] width 19 height 19
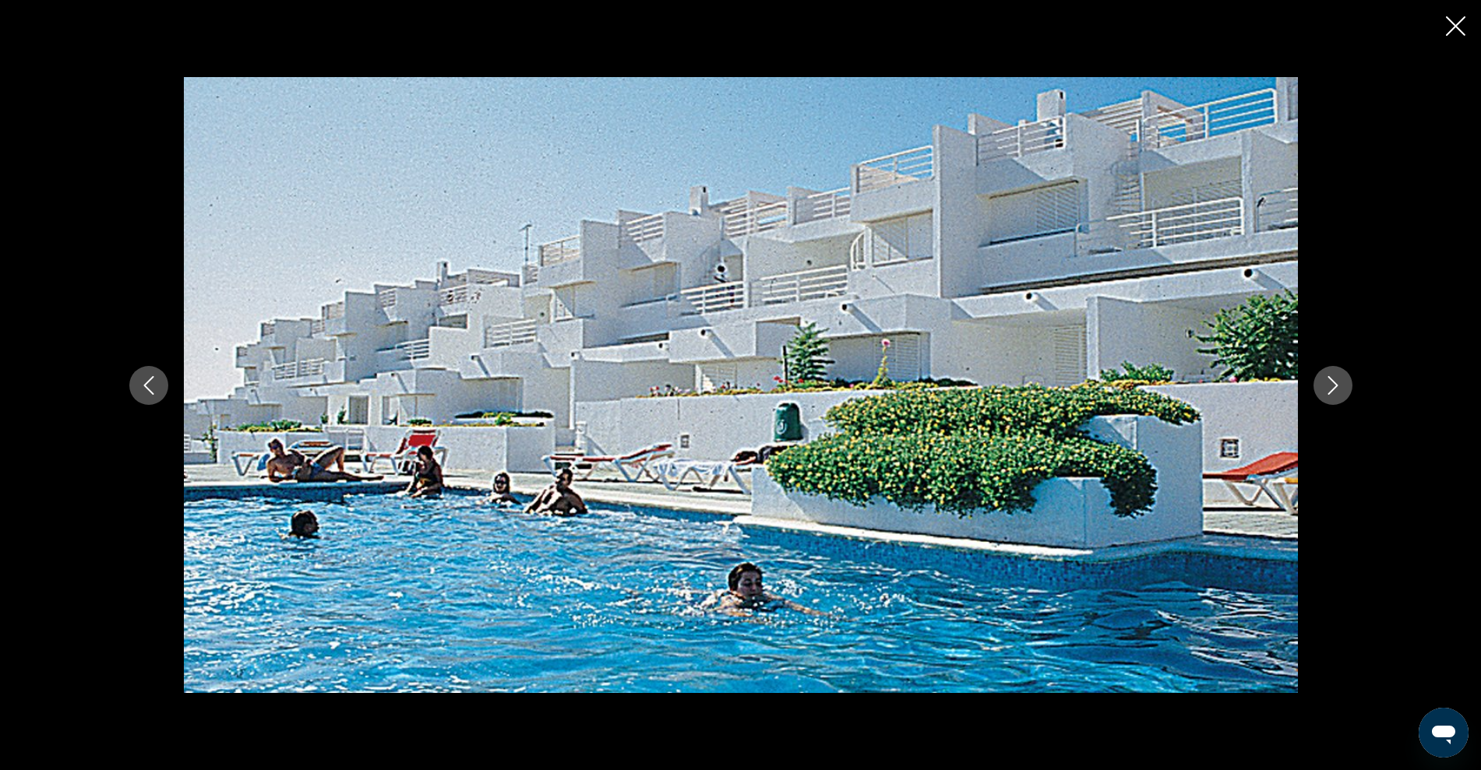
click at [1324, 381] on icon "Next image" at bounding box center [1333, 385] width 19 height 19
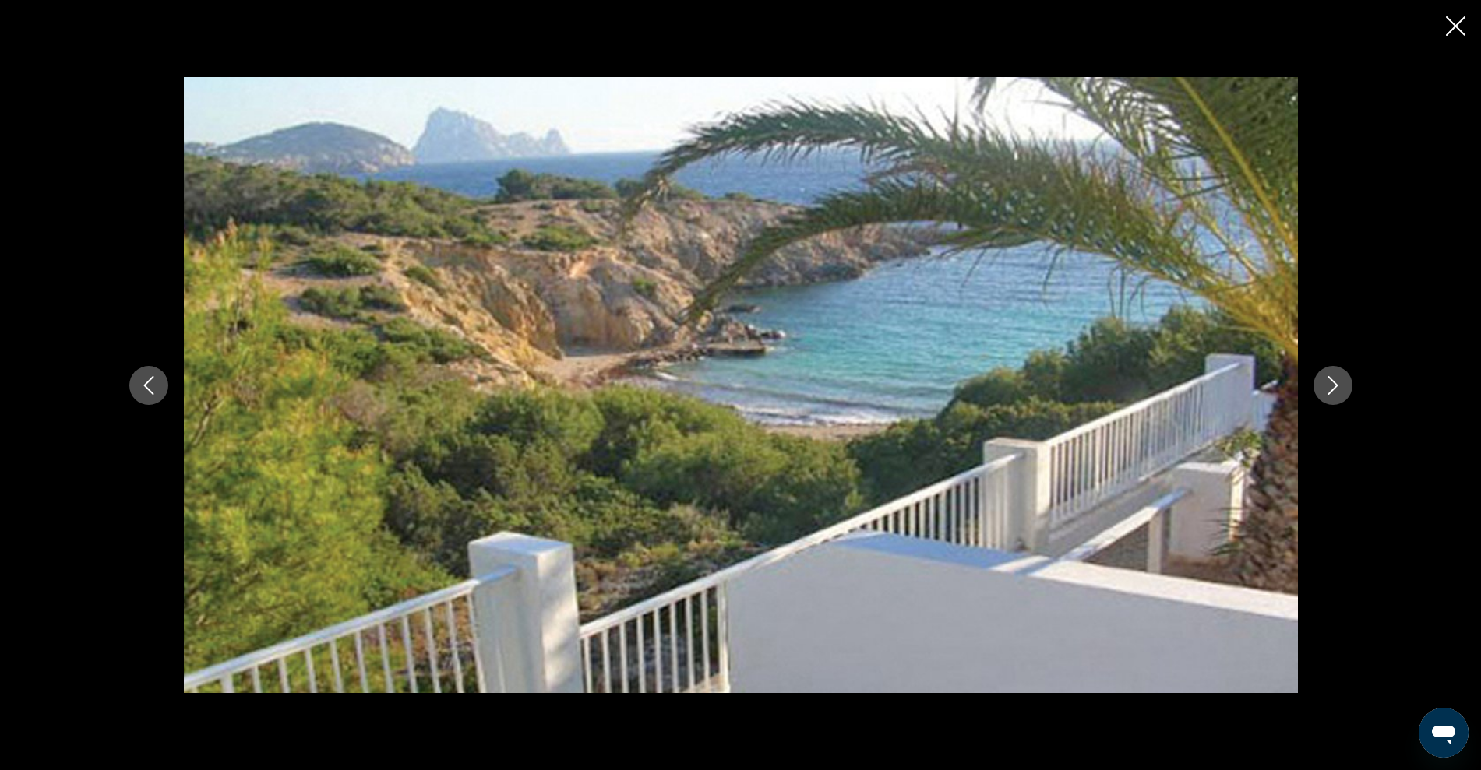
click at [1457, 24] on icon "Close slideshow" at bounding box center [1455, 25] width 19 height 19
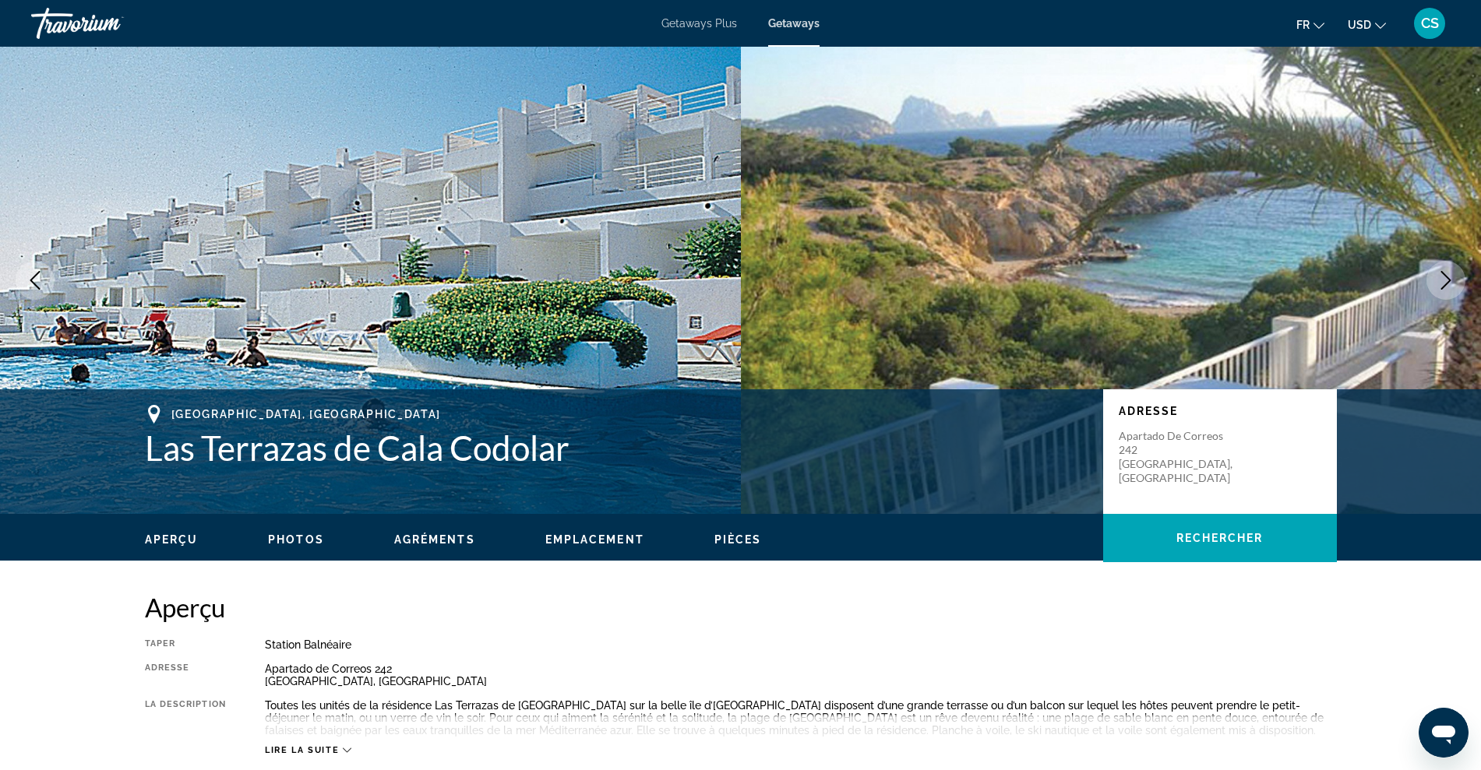
scroll to position [97, 0]
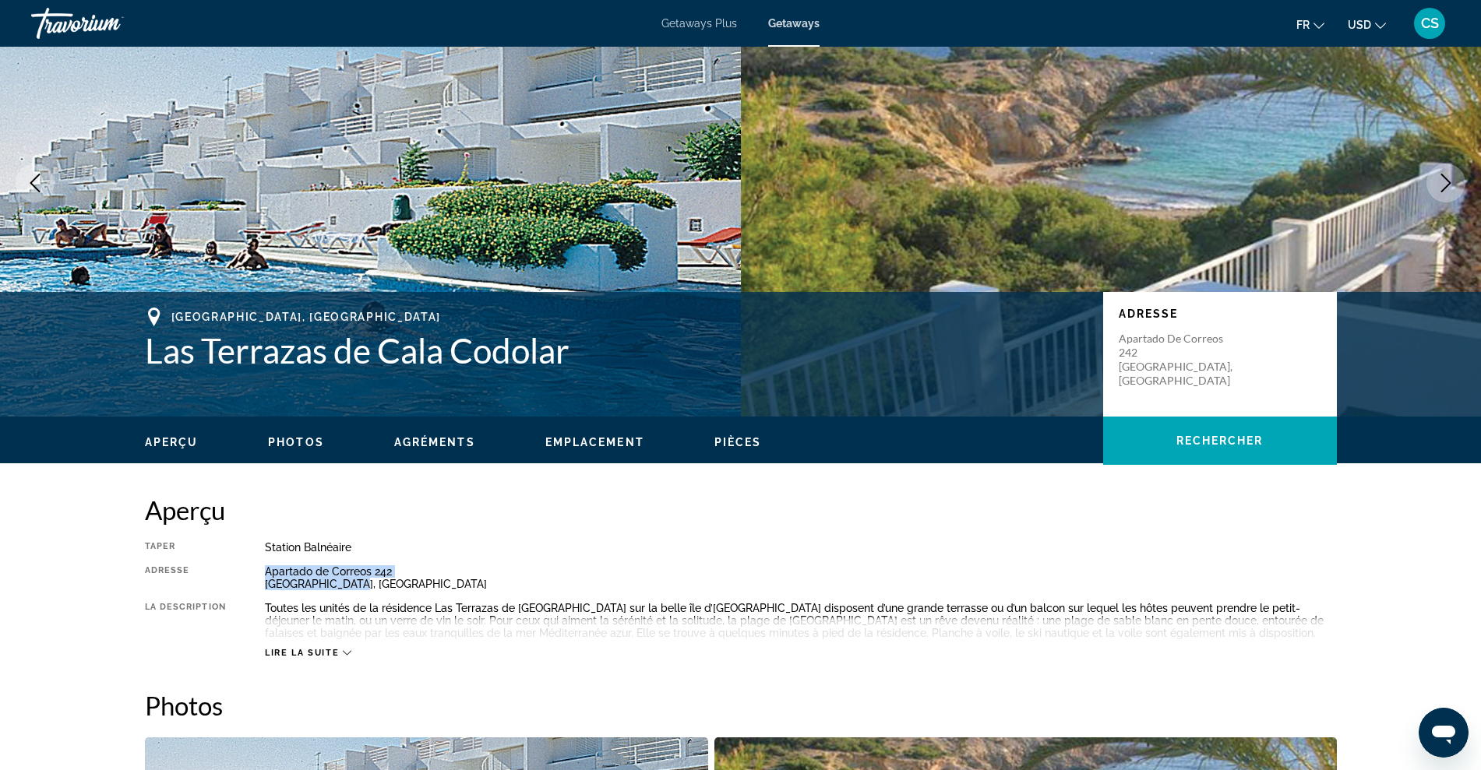
drag, startPoint x: 266, startPoint y: 565, endPoint x: 351, endPoint y: 587, distance: 87.7
click at [351, 587] on div "Apartado de Correos 242 San Josép, Spain" at bounding box center [801, 578] width 1072 height 25
drag, startPoint x: 432, startPoint y: 606, endPoint x: 581, endPoint y: 609, distance: 149.6
click at [581, 609] on div "Toutes les unités de la résidence Las Terrazas de Cala Codolar sur la belle île…" at bounding box center [801, 620] width 1072 height 37
copy div "Las Terrazas de Cala Codolar"
